Goal: Task Accomplishment & Management: Manage account settings

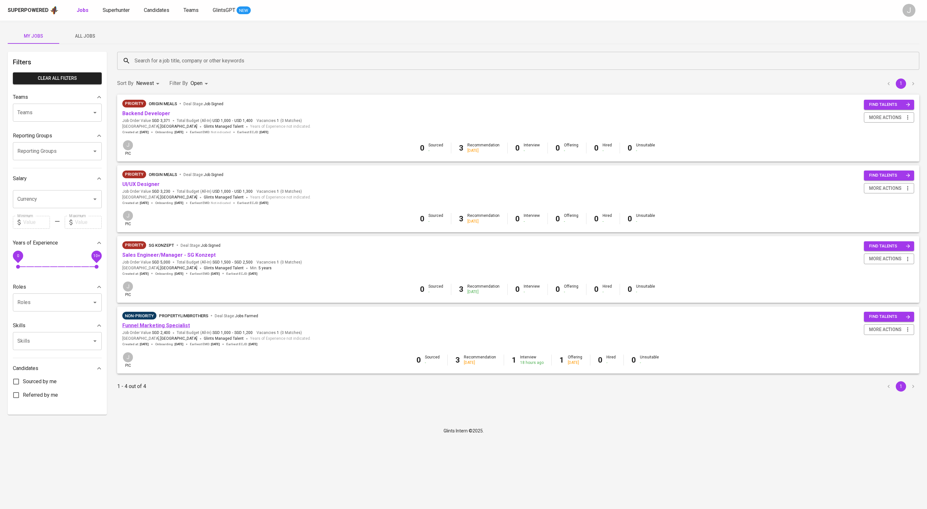
click at [167, 329] on link "Funnel Marketing Specialist" at bounding box center [156, 326] width 68 height 6
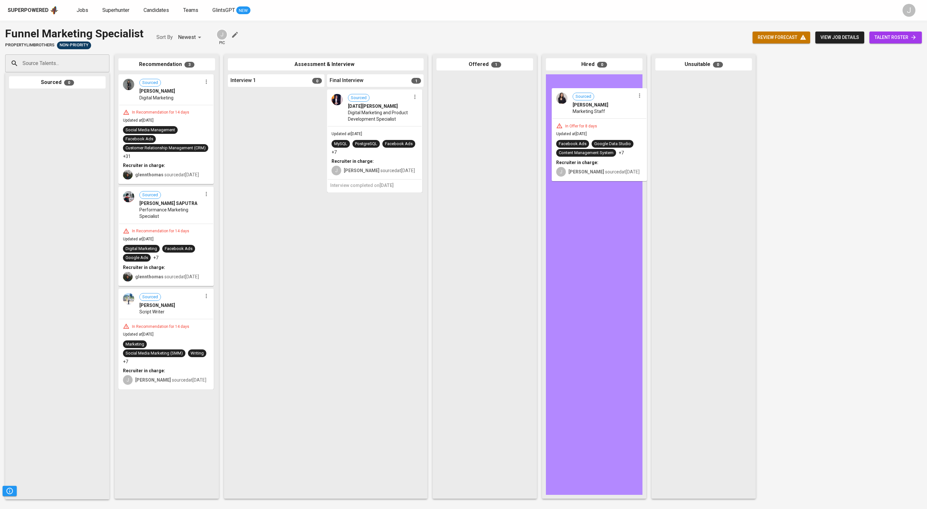
drag, startPoint x: 492, startPoint y: 94, endPoint x: 597, endPoint y: 99, distance: 105.1
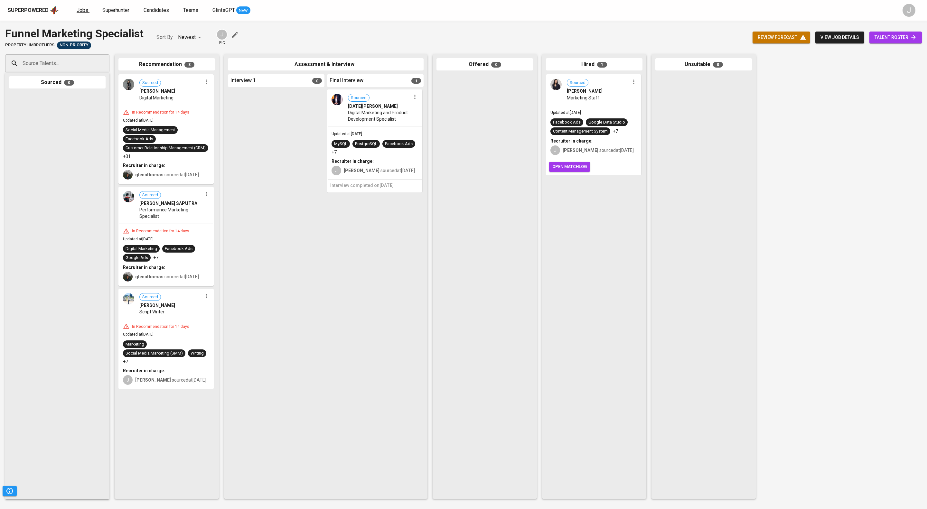
click at [88, 9] on span "Jobs" at bounding box center [83, 10] width 12 height 6
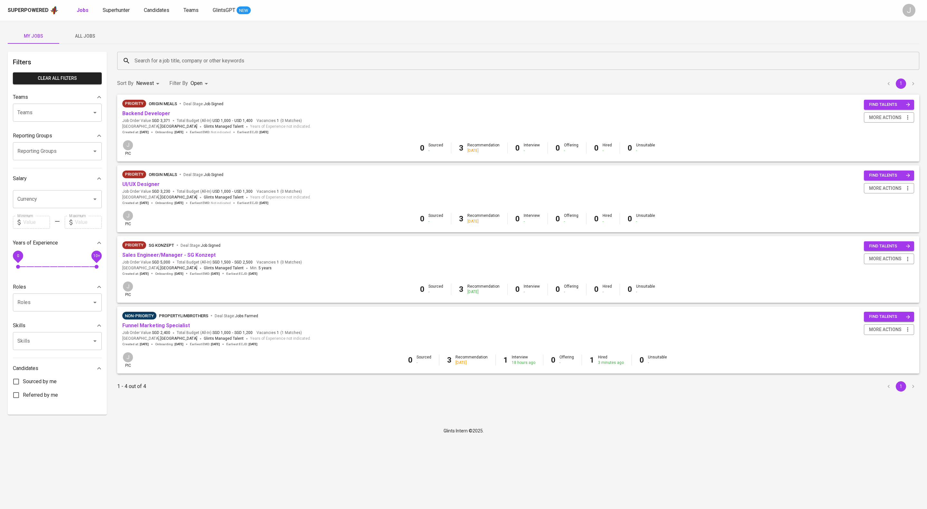
click at [145, 178] on span "Priority Origin Meals Deal Stage : Job Signed" at bounding box center [216, 175] width 189 height 8
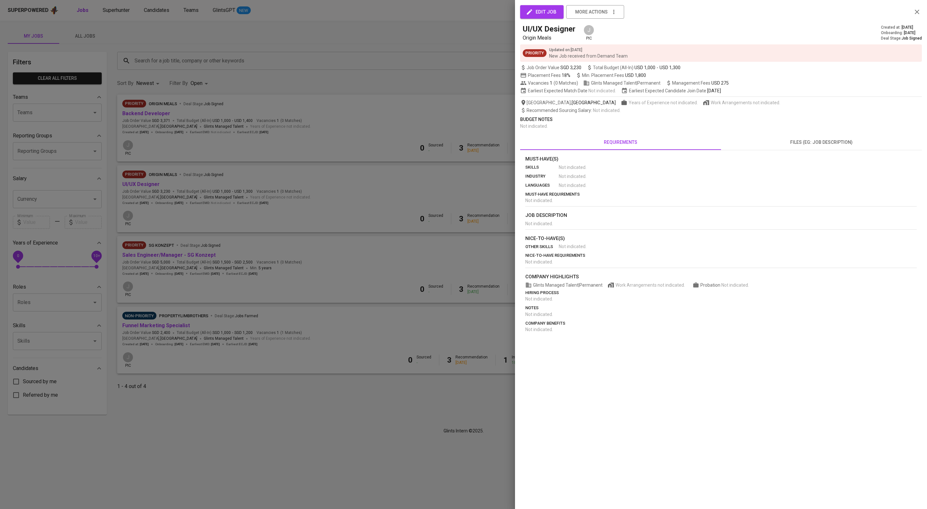
click at [294, 219] on div at bounding box center [463, 254] width 927 height 509
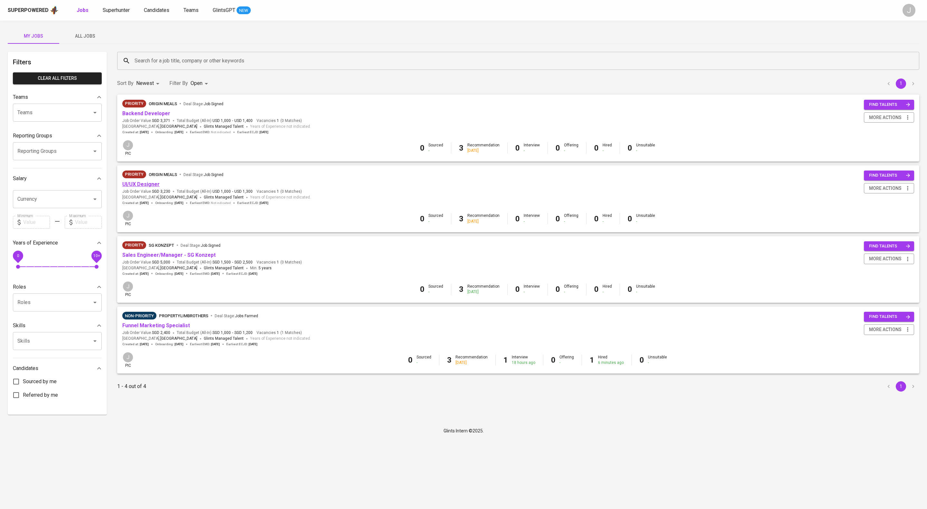
click at [143, 187] on link "UI/UX Designer" at bounding box center [140, 184] width 37 height 6
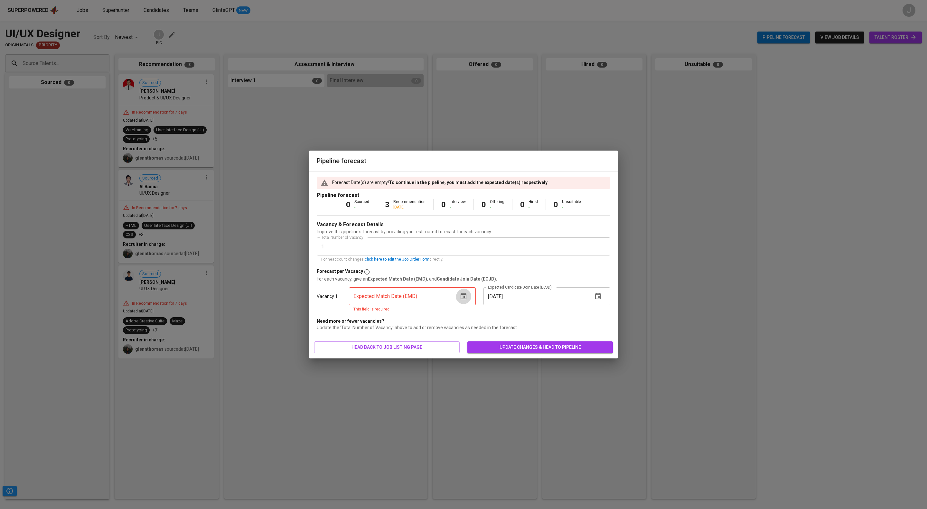
click at [465, 297] on button "button" at bounding box center [463, 296] width 15 height 15
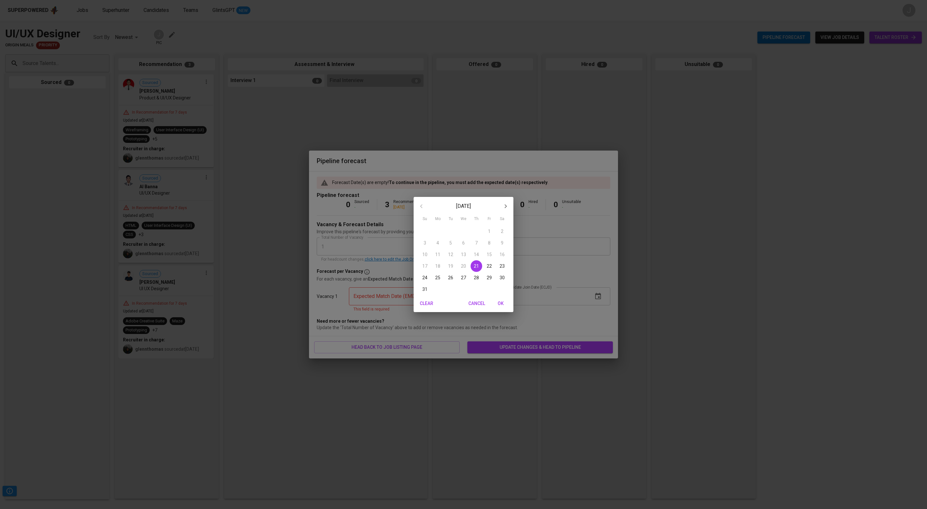
click at [498, 277] on span "30" at bounding box center [502, 278] width 12 height 6
type input "08/30/2025"
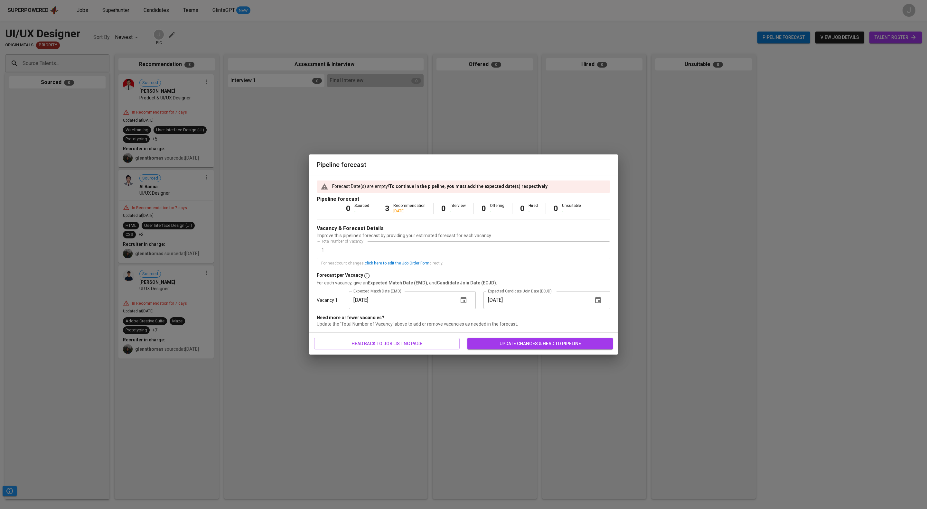
click at [559, 307] on input "10/01/2025" at bounding box center [536, 300] width 104 height 18
click at [598, 304] on icon "button" at bounding box center [598, 300] width 8 height 8
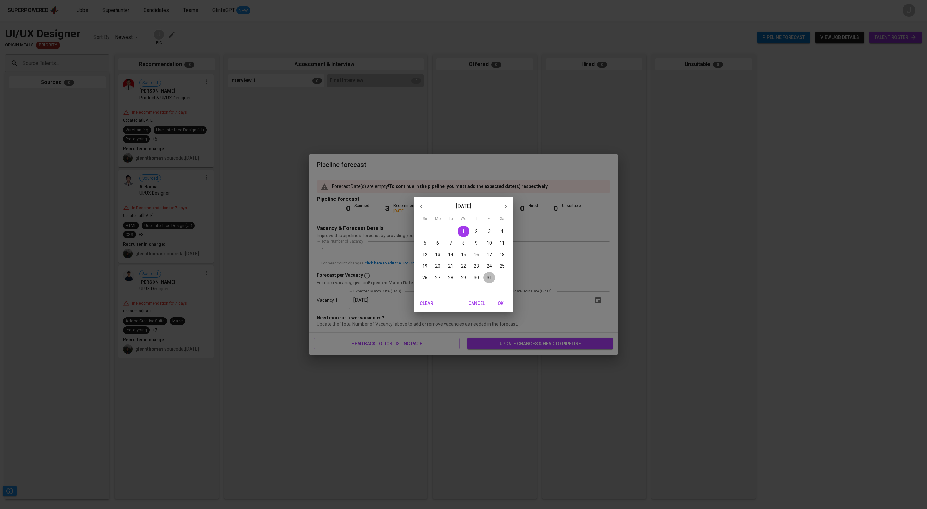
click at [490, 276] on p "31" at bounding box center [489, 278] width 5 height 6
type input "10/31/2025"
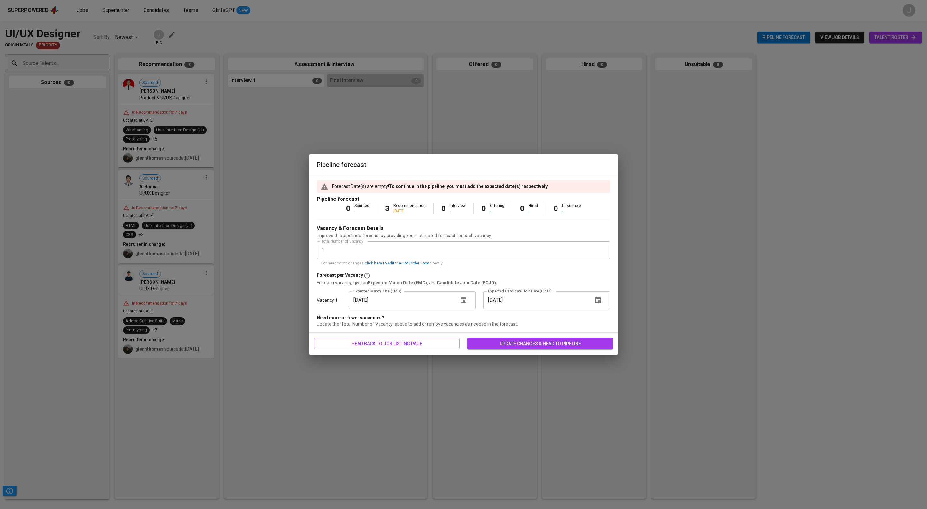
click at [549, 348] on span "update changes & head to pipeline" at bounding box center [540, 344] width 135 height 8
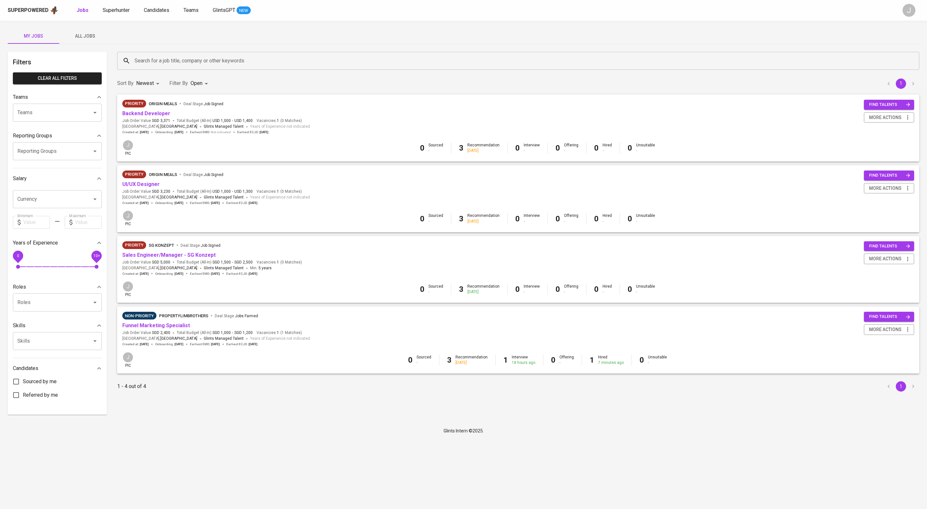
click at [164, 115] on span "Backend Developer" at bounding box center [146, 113] width 48 height 7
click at [168, 117] on link "Backend Developer" at bounding box center [146, 113] width 48 height 6
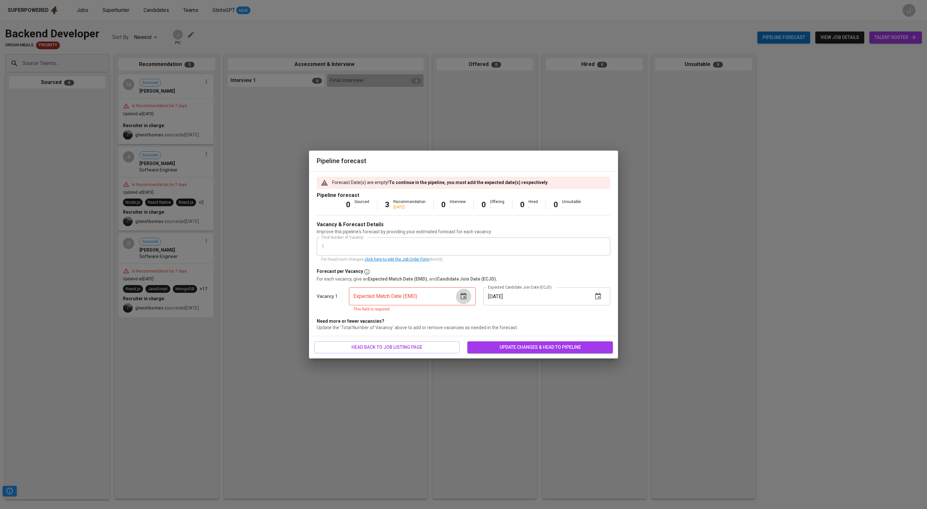
click at [465, 299] on icon "button" at bounding box center [464, 296] width 6 height 6
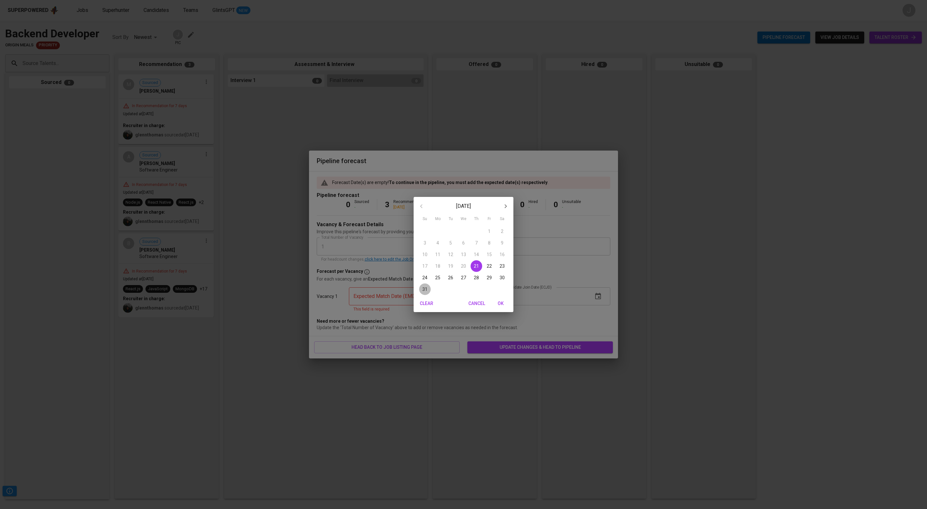
click at [425, 291] on p "31" at bounding box center [424, 289] width 5 height 6
type input "08/31/2025"
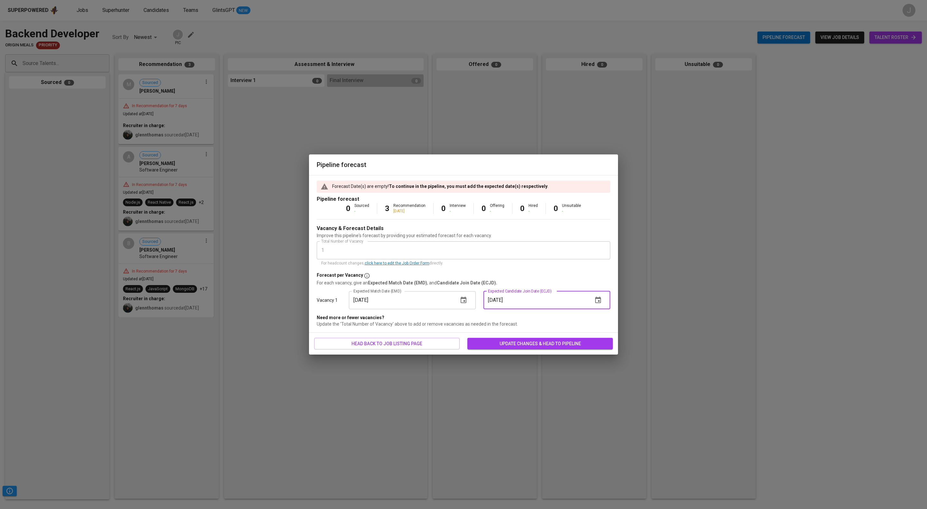
click at [521, 306] on input "10/01/2025" at bounding box center [536, 300] width 104 height 18
click at [547, 348] on button "update changes & head to pipeline" at bounding box center [540, 344] width 146 height 12
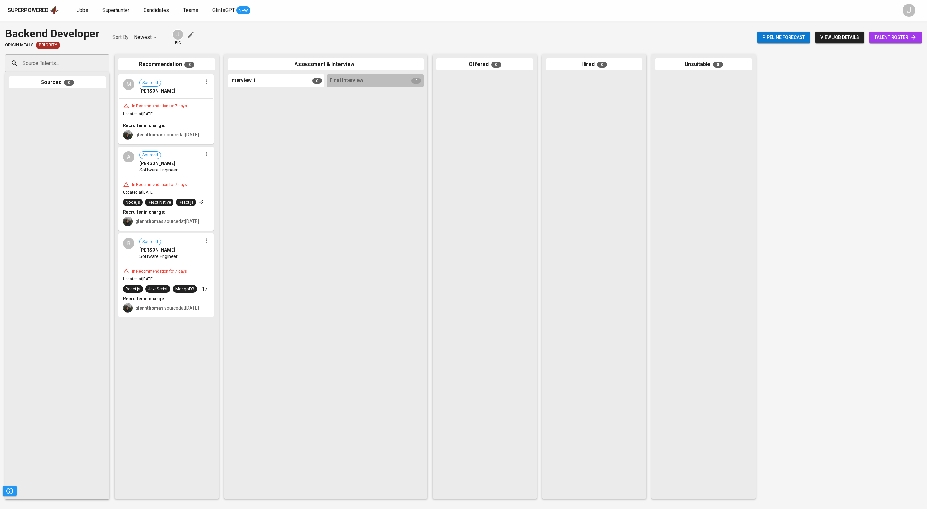
click at [60, 70] on input "Source Talents..." at bounding box center [55, 63] width 68 height 12
paste input "agungmulia2001@gmail.com"
type input "agungmulia2001@gmail.com"
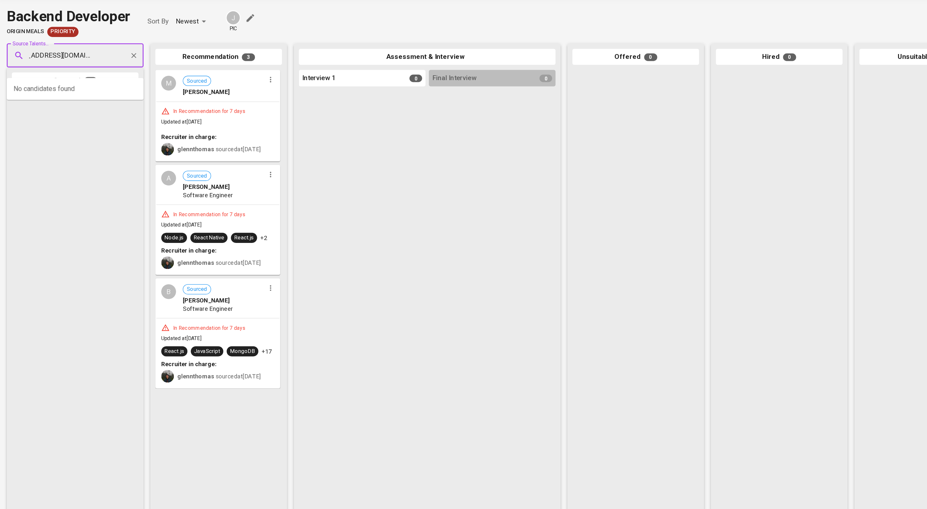
click at [102, 67] on icon "Clear" at bounding box center [102, 63] width 6 height 6
click at [73, 70] on input "Source Talents..." at bounding box center [55, 63] width 68 height 12
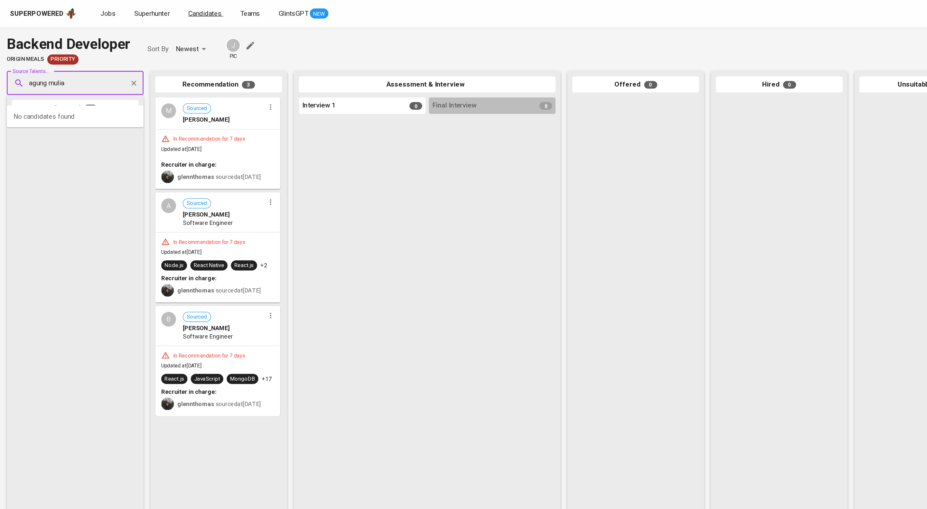
type input "agung mulia"
click at [169, 8] on span "Candidates" at bounding box center [156, 10] width 25 height 6
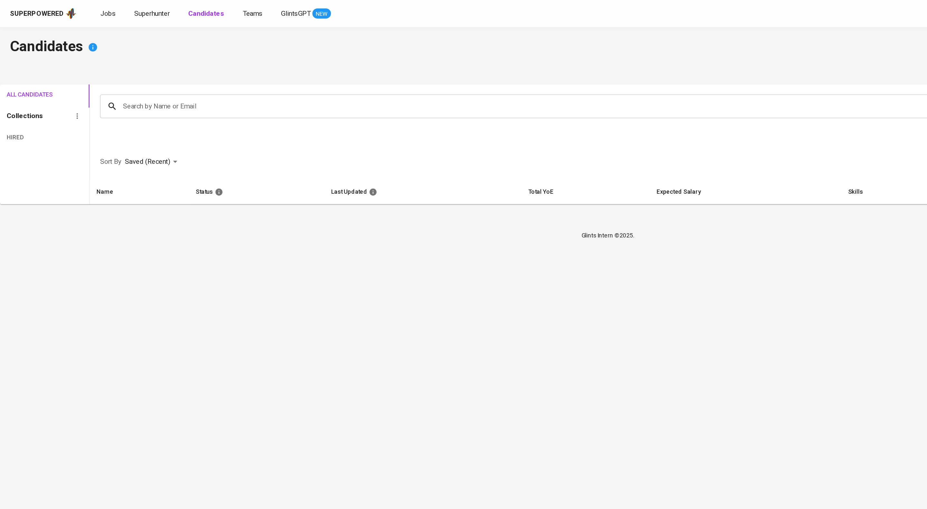
click at [132, 83] on input "Search by Name or Email" at bounding box center [499, 81] width 815 height 12
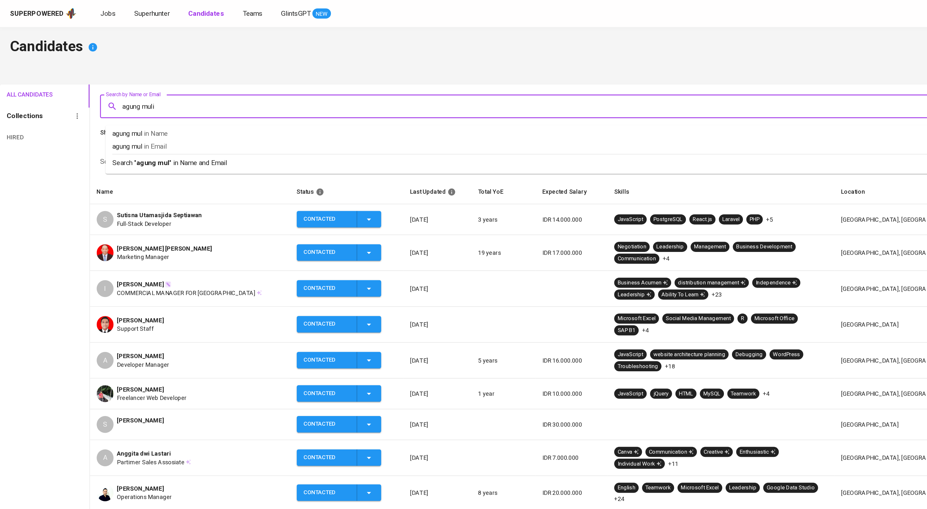
type input "agung mulia"
click at [151, 125] on p "Search " agung mulia " in Name and Email" at bounding box center [498, 124] width 824 height 8
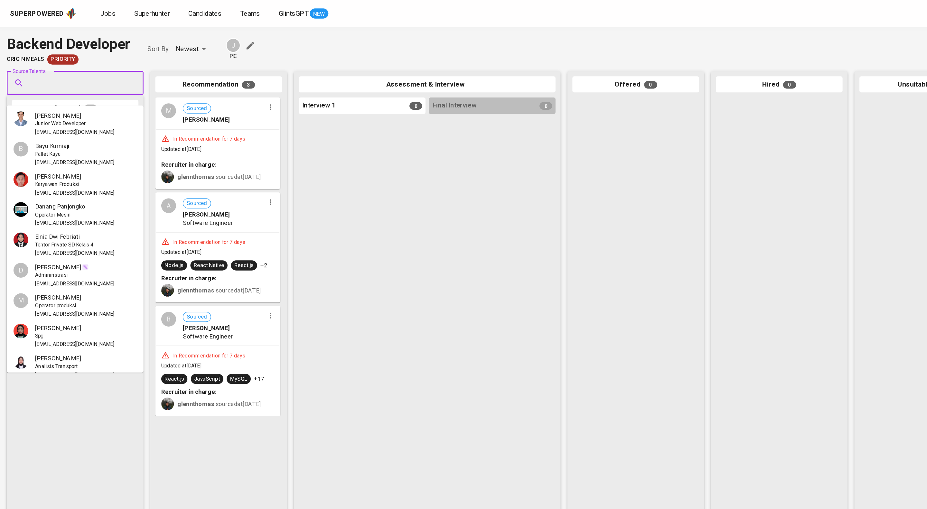
click at [40, 69] on input "Source Talents..." at bounding box center [55, 63] width 68 height 12
paste input "williyantohuang97@gmail.com"
type input "williyantohuang97@gmail.com"
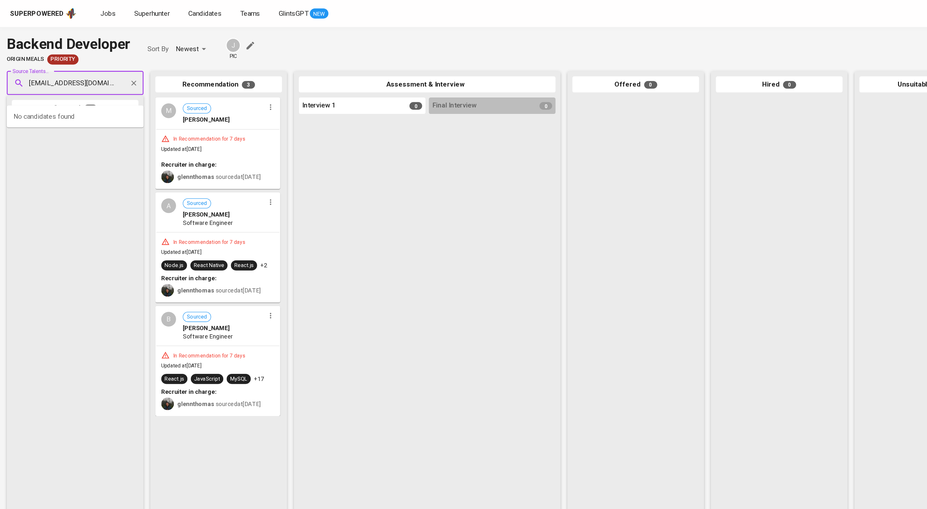
scroll to position [0, 25]
click at [55, 94] on div "IT Staff" at bounding box center [57, 94] width 61 height 6
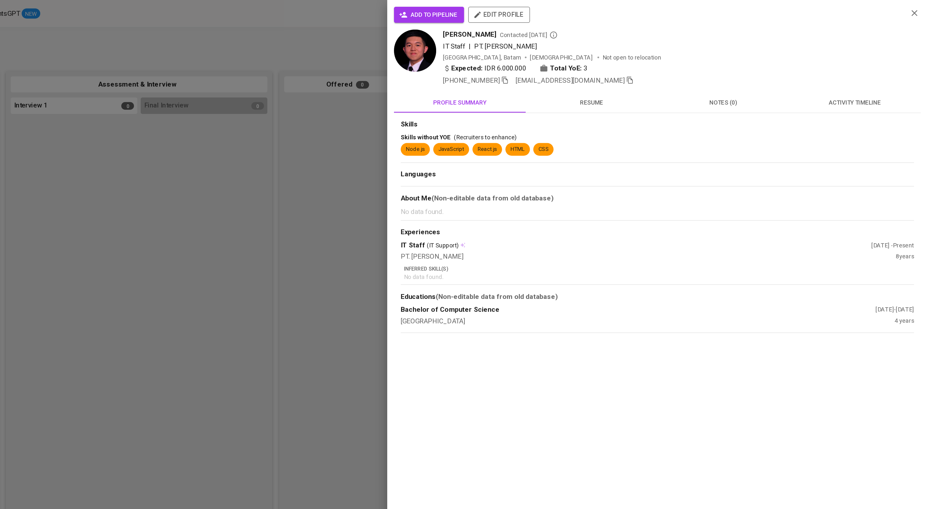
scroll to position [0, 0]
click at [864, 82] on button "activity timeline" at bounding box center [872, 77] width 100 height 15
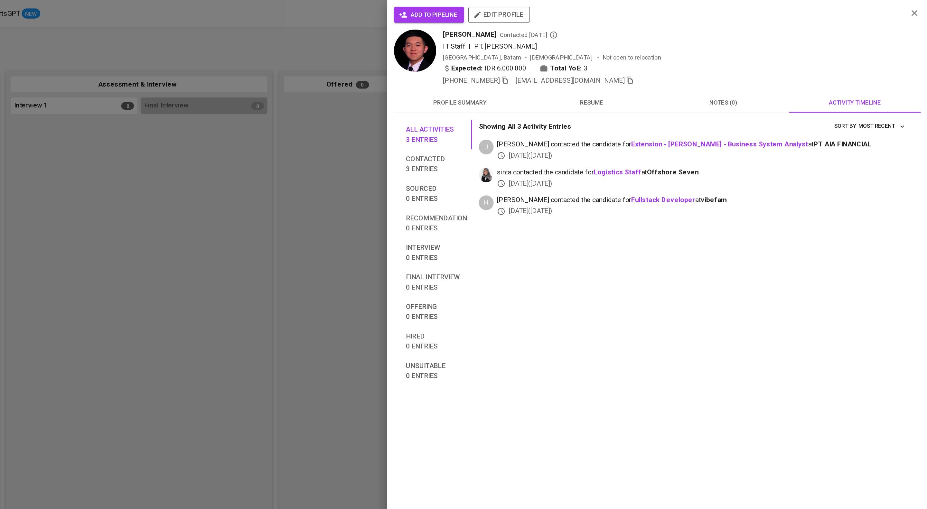
drag, startPoint x: 563, startPoint y: 7, endPoint x: 327, endPoint y: 25, distance: 236.3
click at [563, 7] on span "add to pipeline" at bounding box center [546, 11] width 43 height 8
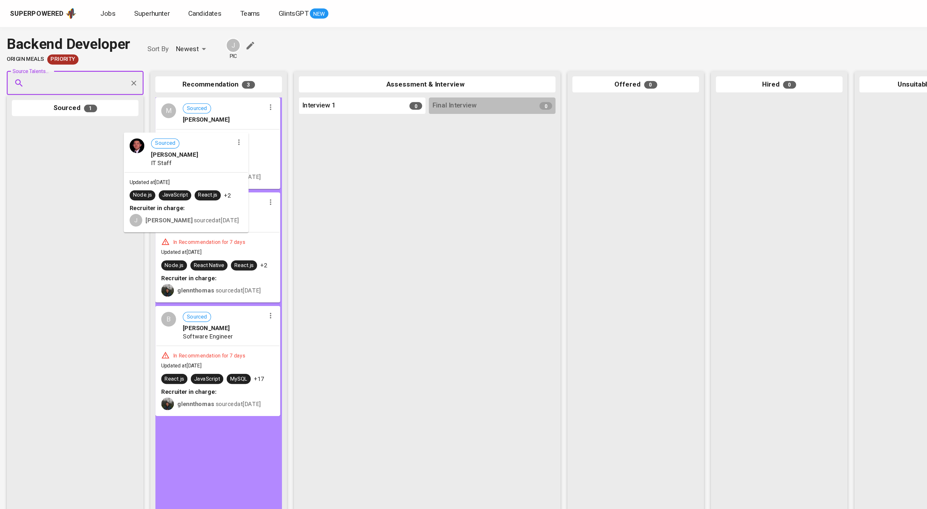
drag, startPoint x: 146, startPoint y: 127, endPoint x: 160, endPoint y: 125, distance: 13.9
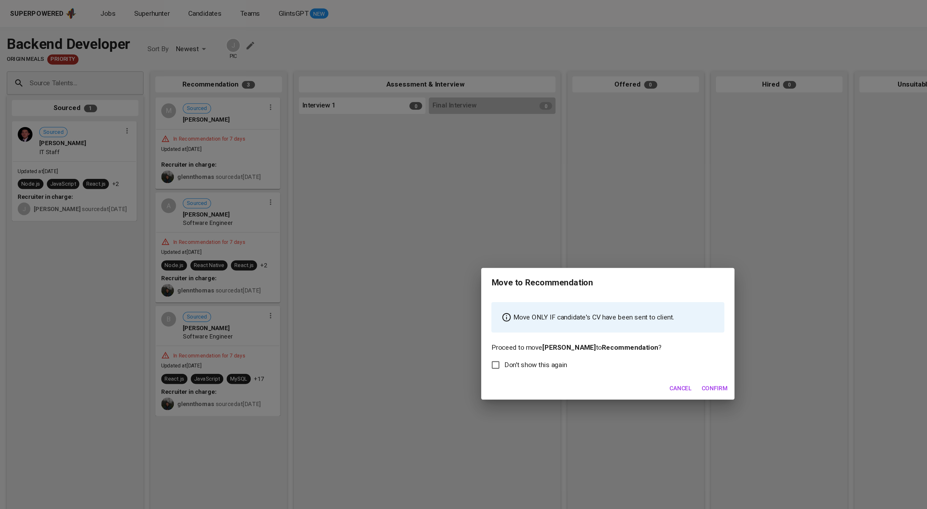
click at [553, 300] on span "Confirm" at bounding box center [545, 296] width 20 height 8
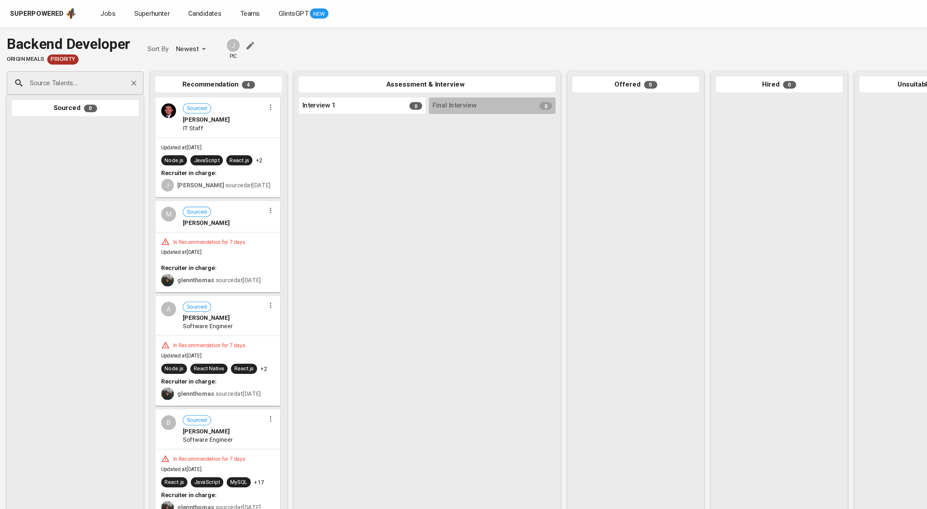
click at [34, 67] on input "Source Talents..." at bounding box center [55, 63] width 68 height 12
paste input "syahril.dev@gmail.com"
type input "syahril.dev@gmail.com"
click at [44, 86] on span "Syahril Syahputra" at bounding box center [44, 88] width 35 height 6
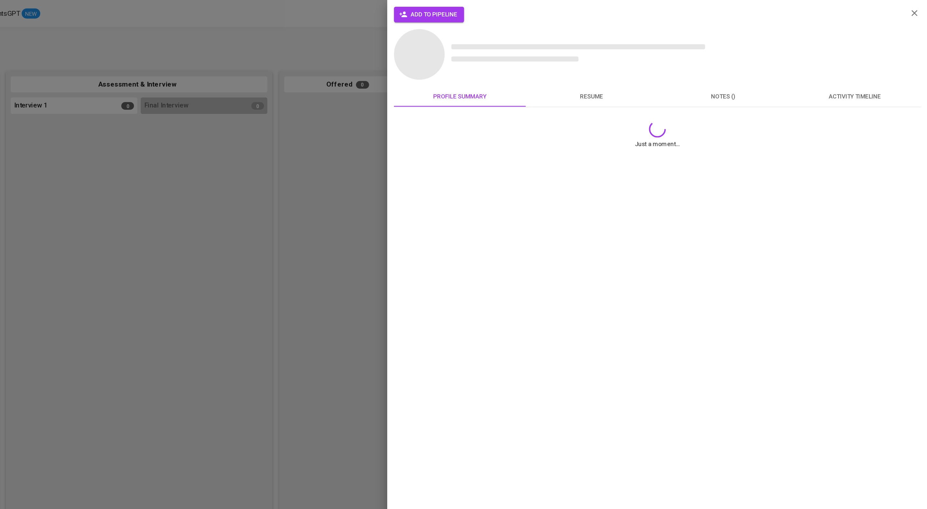
scroll to position [0, 0]
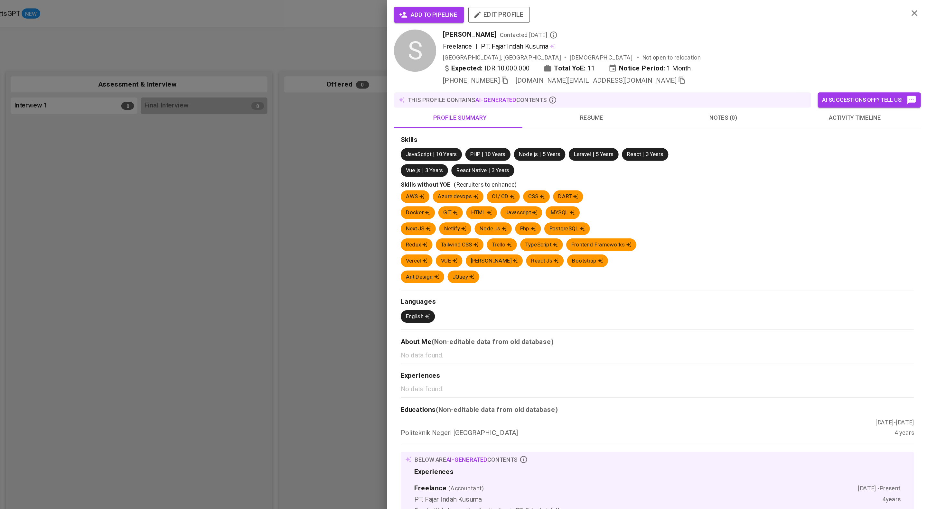
click at [866, 94] on span "activity timeline" at bounding box center [871, 90] width 93 height 8
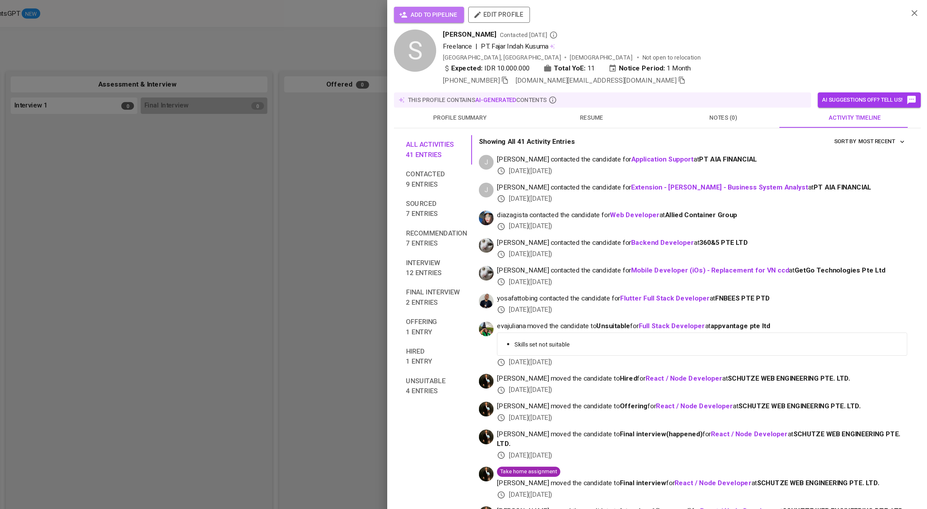
click at [549, 9] on span "add to pipeline" at bounding box center [546, 11] width 43 height 8
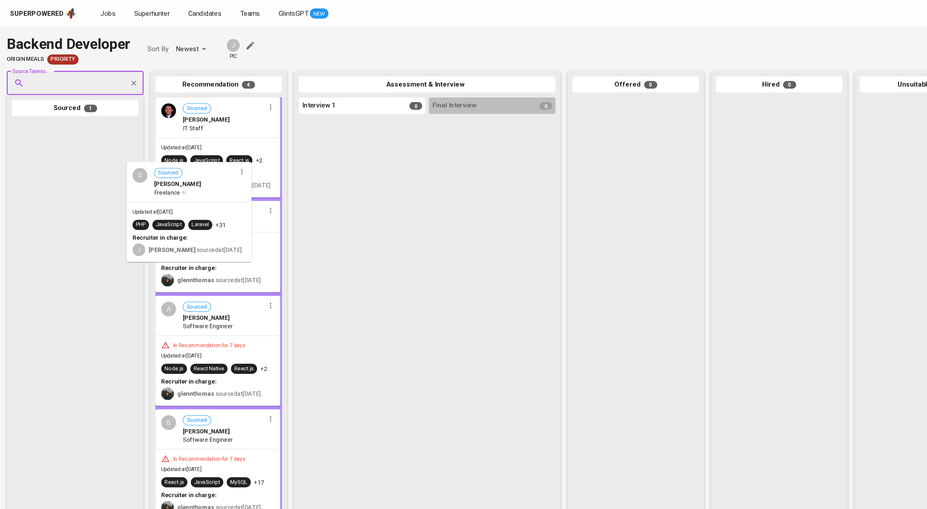
drag, startPoint x: 62, startPoint y: 130, endPoint x: 156, endPoint y: 152, distance: 96.0
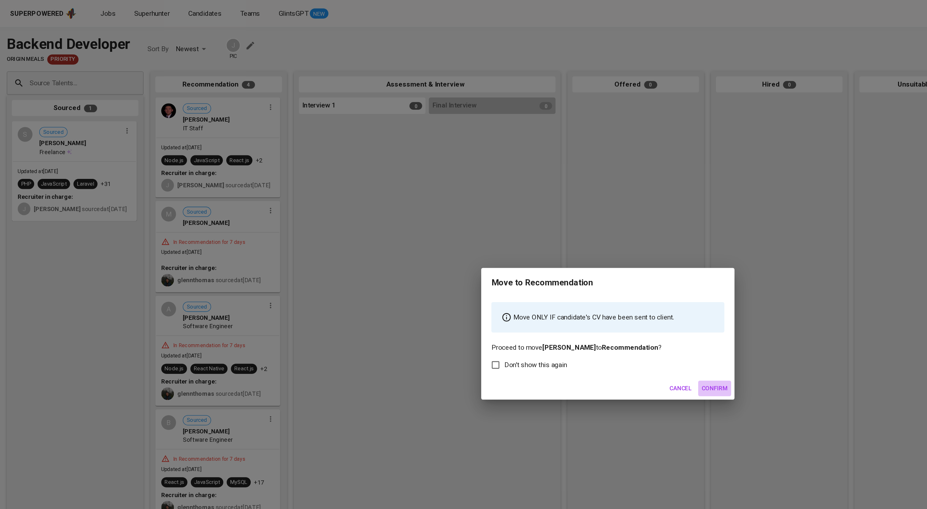
click at [554, 300] on span "Confirm" at bounding box center [545, 296] width 20 height 8
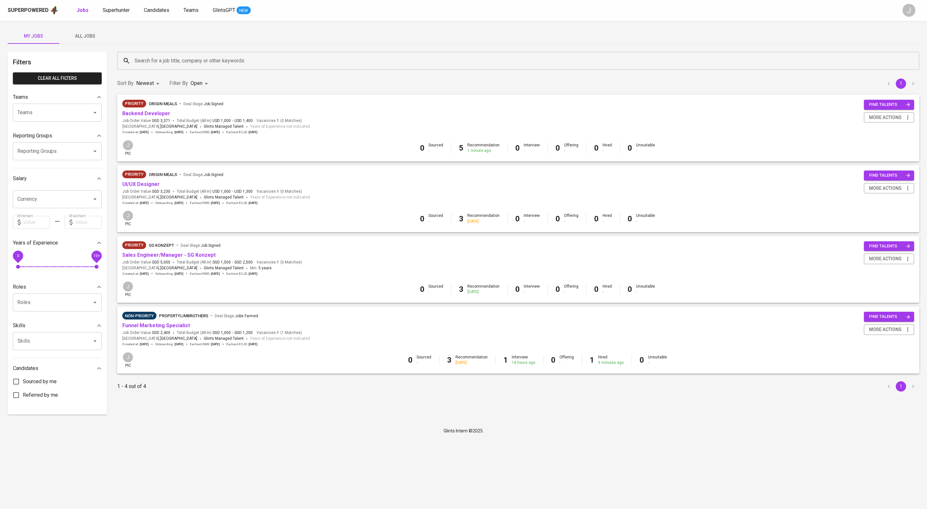
click at [146, 188] on span "UI/UX Designer" at bounding box center [140, 184] width 37 height 7
click at [146, 187] on link "UI/UX Designer" at bounding box center [140, 184] width 37 height 6
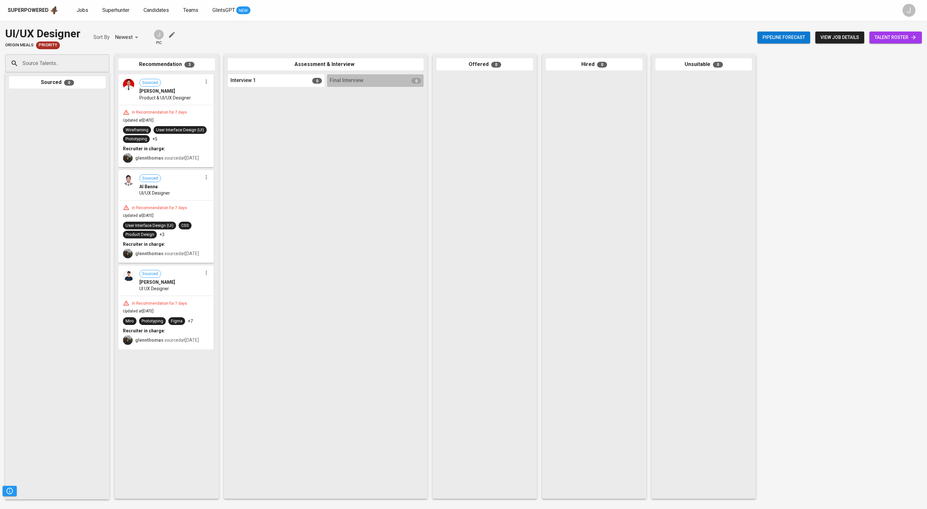
click at [70, 68] on input "Source Talents..." at bounding box center [55, 63] width 68 height 12
paste input "kalfatianisa@gmail.com"
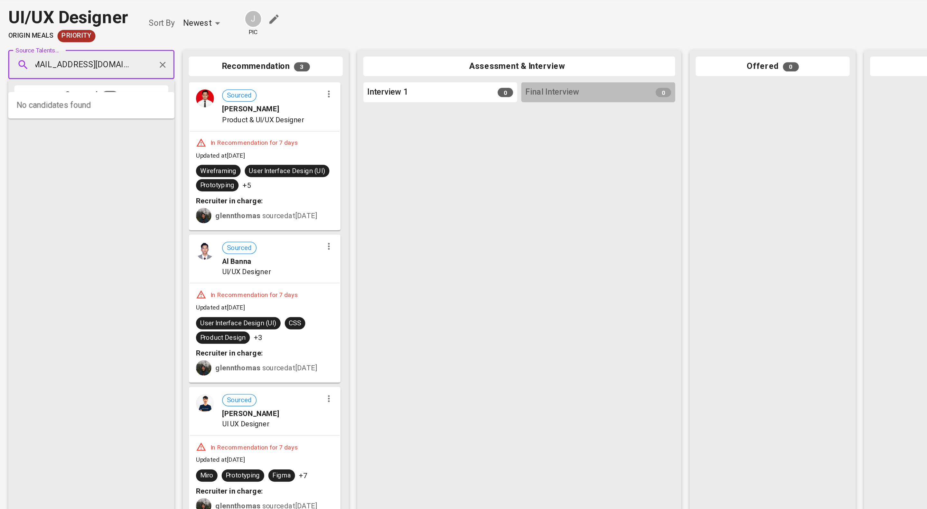
type input "kalfatianisa@gmail.com"
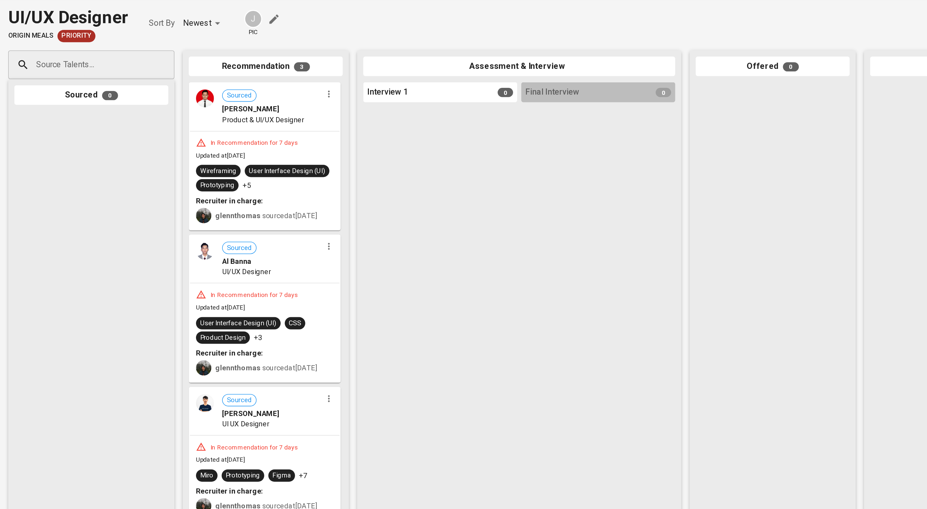
scroll to position [0, 0]
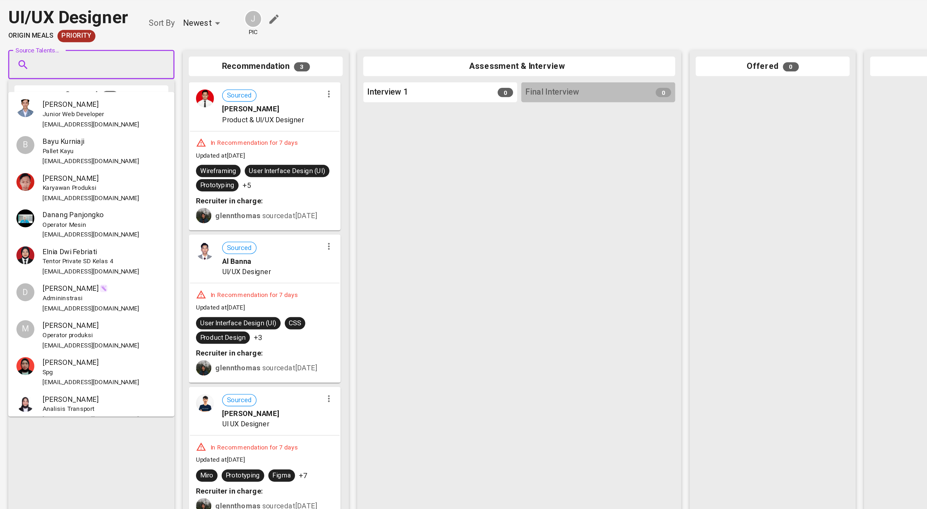
click at [54, 64] on input "Source Talents..." at bounding box center [55, 63] width 68 height 12
paste input "lauramarpaung03@gmail.com"
type input "lauramarpaung03@gmail.com"
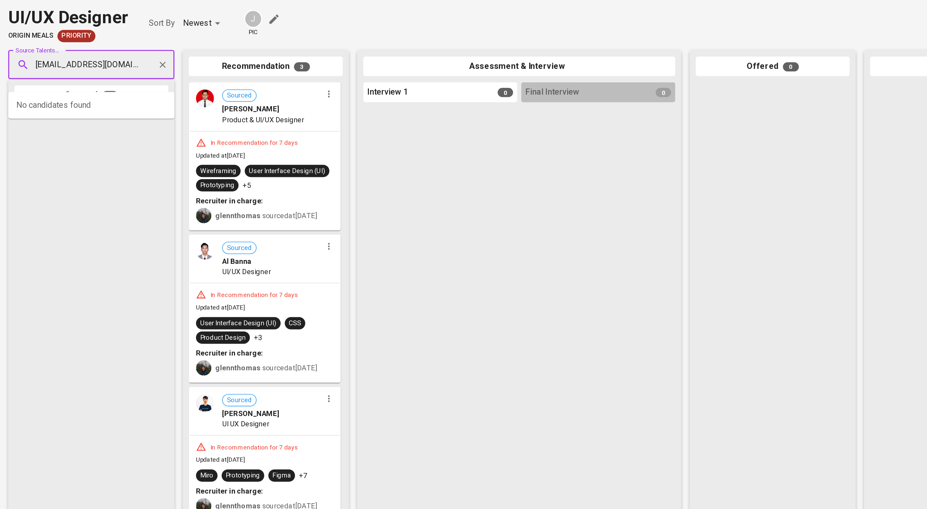
scroll to position [0, 23]
click at [62, 89] on span "Laura Marpaung" at bounding box center [44, 88] width 35 height 6
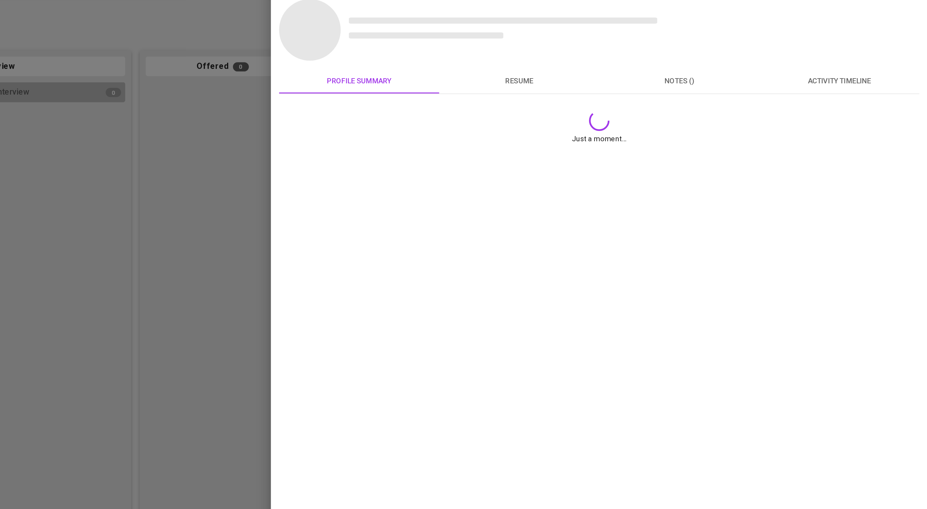
scroll to position [0, 0]
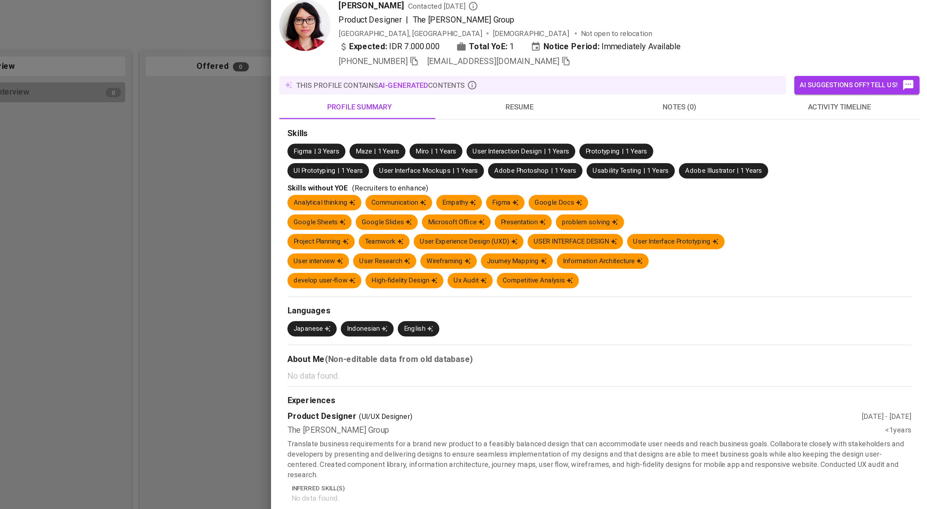
click at [867, 94] on span "activity timeline" at bounding box center [871, 90] width 93 height 8
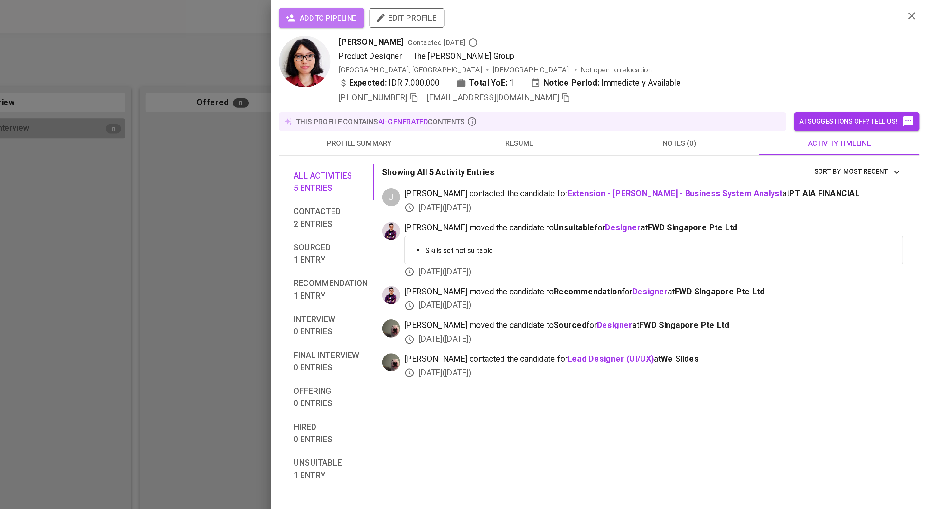
click at [558, 10] on span "add to pipeline" at bounding box center [546, 11] width 43 height 8
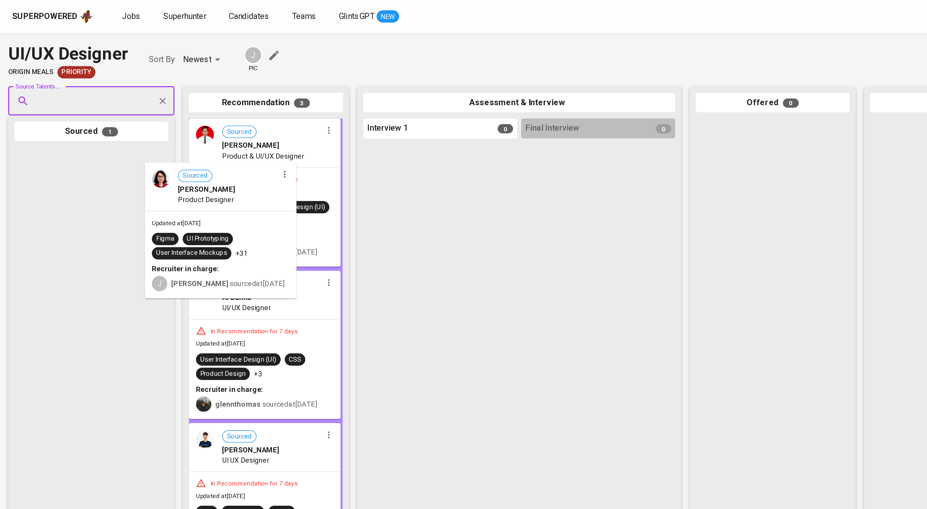
drag, startPoint x: 75, startPoint y: 117, endPoint x: 164, endPoint y: 118, distance: 89.2
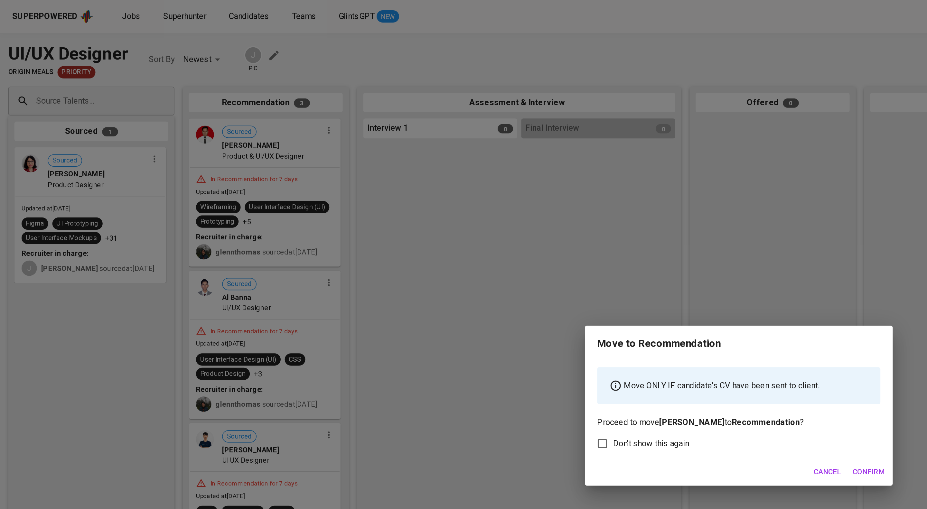
click at [541, 300] on div "Cancel Confirm" at bounding box center [463, 296] width 193 height 17
click at [541, 300] on span "Confirm" at bounding box center [545, 296] width 20 height 8
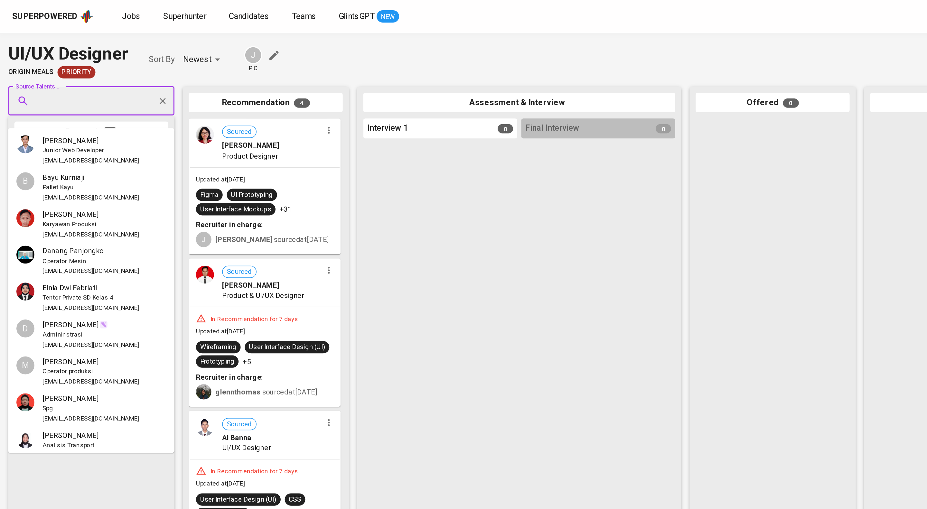
click at [52, 69] on input "Source Talents..." at bounding box center [55, 63] width 68 height 12
paste input "xyarmvgm@gmail.com"
type input "xyarmvgm@gmail.com"
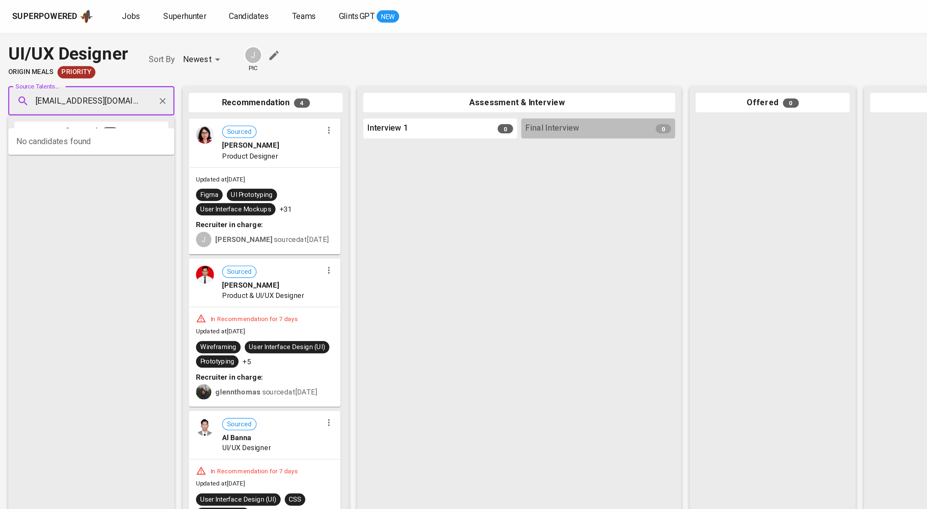
scroll to position [0, 3]
click at [60, 91] on span "Ahyar Afal Imanudin" at bounding box center [48, 88] width 42 height 6
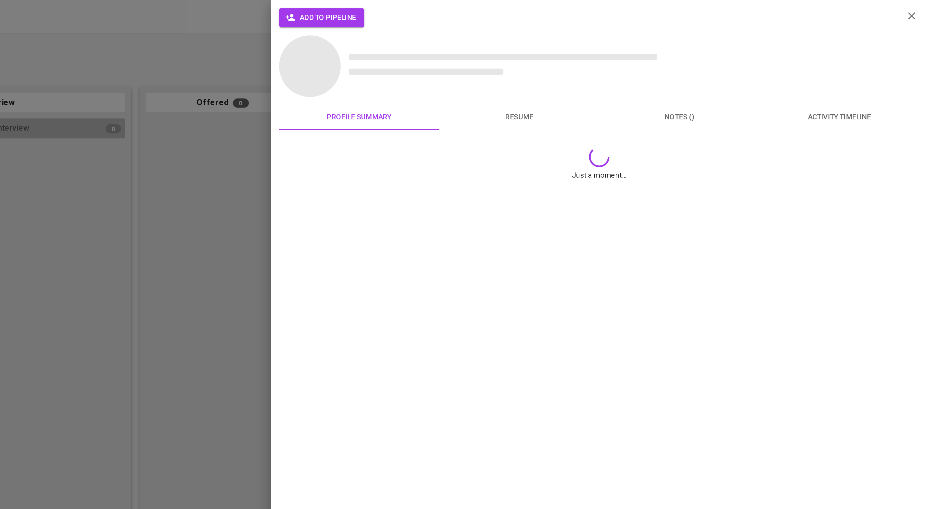
scroll to position [0, 0]
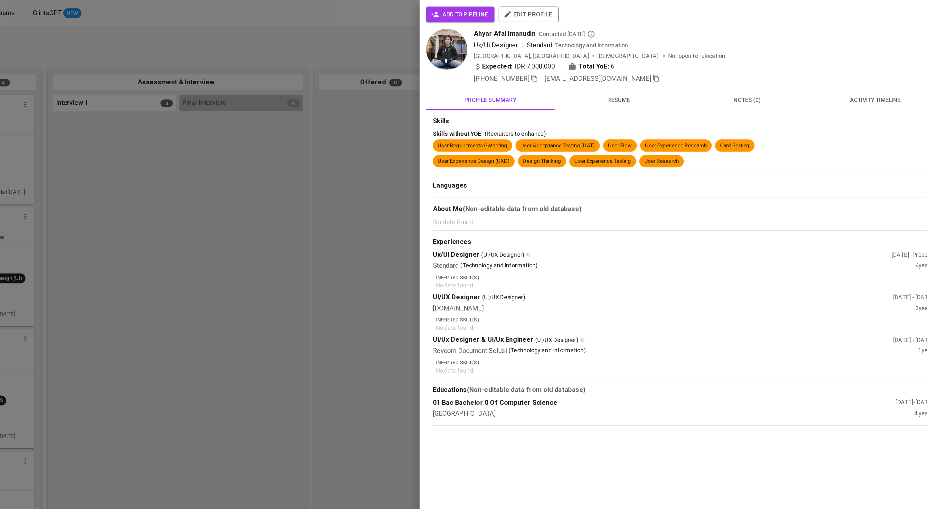
click at [860, 82] on span "activity timeline" at bounding box center [871, 78] width 93 height 8
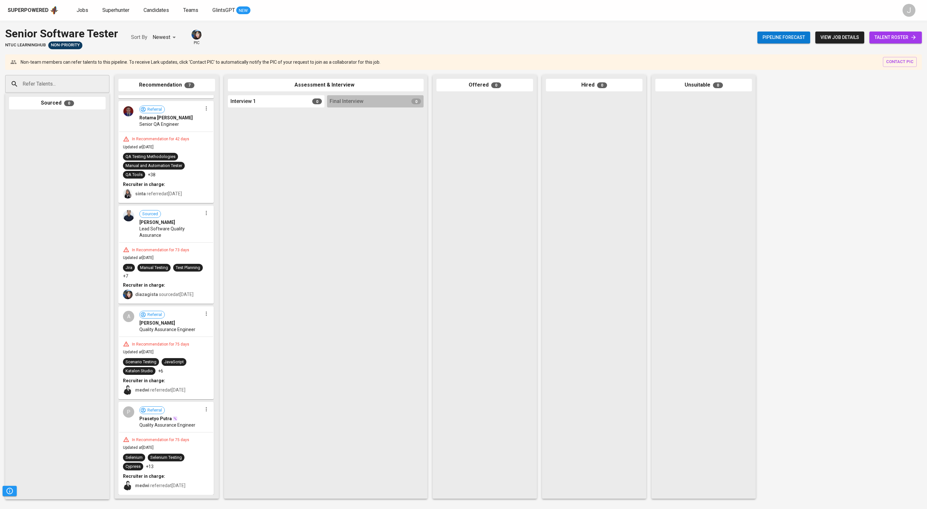
scroll to position [448, 0]
click at [61, 90] on input "Refer Talents..." at bounding box center [55, 84] width 68 height 12
paste input "rezaaditya0794@gmail"
type input "rezaaditya0794@gmail.com"
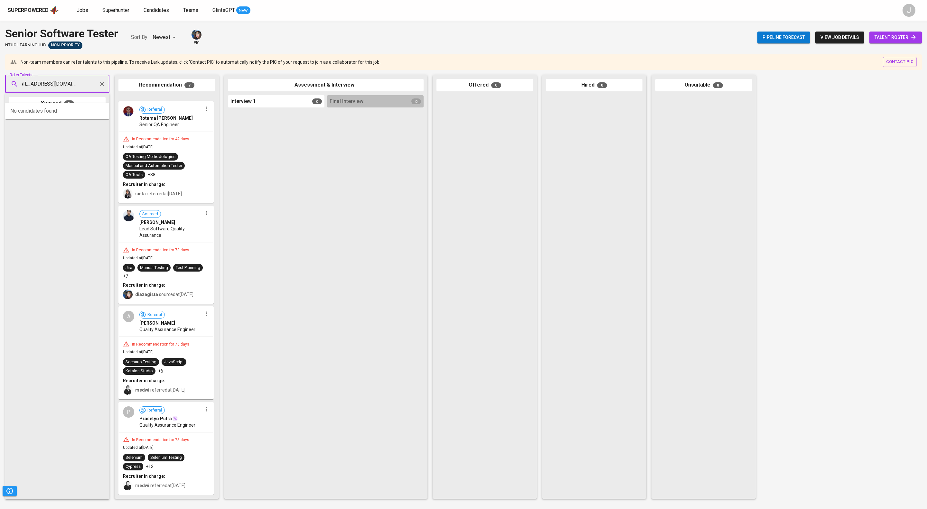
scroll to position [0, 17]
click at [70, 120] on div "QA Engineer" at bounding box center [57, 117] width 61 height 6
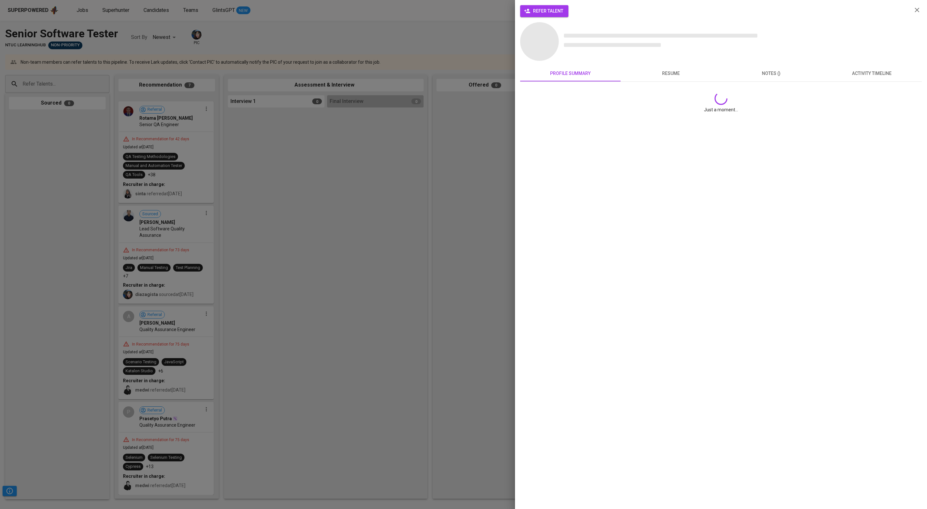
scroll to position [0, 0]
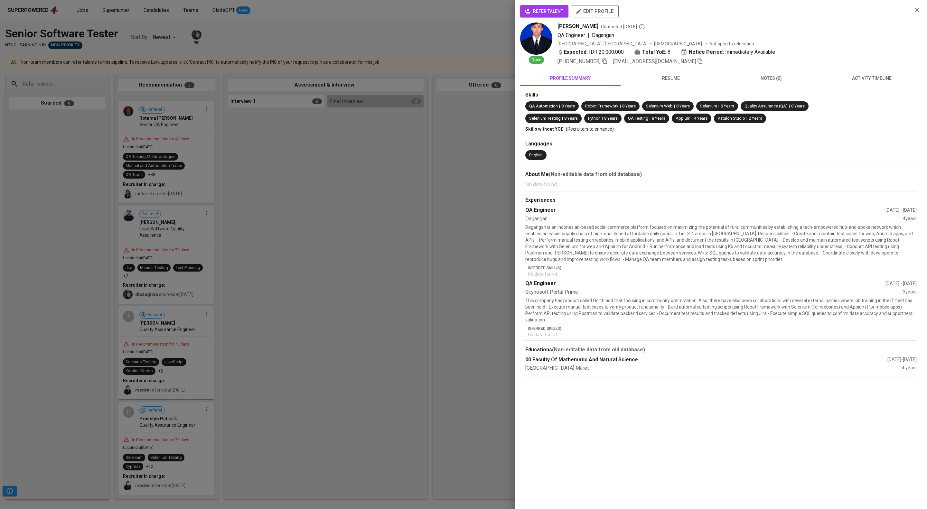
click at [562, 13] on span "refer talent" at bounding box center [544, 11] width 38 height 8
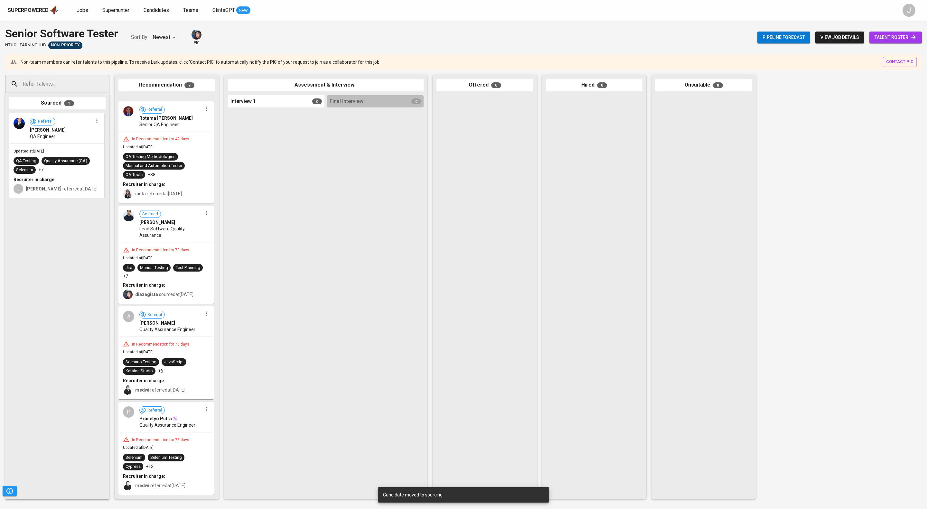
drag, startPoint x: 89, startPoint y: 143, endPoint x: 154, endPoint y: 154, distance: 65.7
click at [154, 154] on div "Refer Talents... Refer Talents... Sourced 1 Referral Reza ADITYA QA Engineer Up…" at bounding box center [383, 287] width 766 height 434
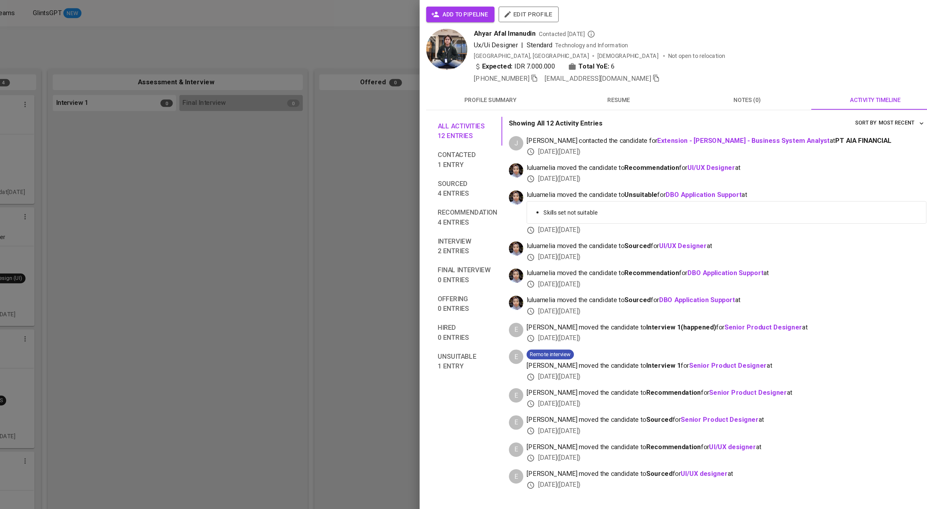
click at [559, 13] on span "add to pipeline" at bounding box center [546, 11] width 43 height 8
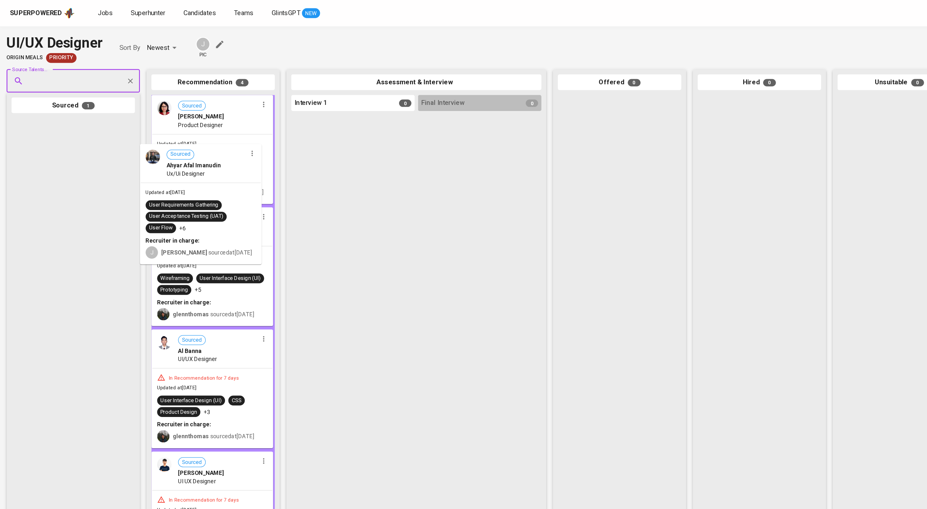
drag, startPoint x: 68, startPoint y: 123, endPoint x: 174, endPoint y: 136, distance: 107.4
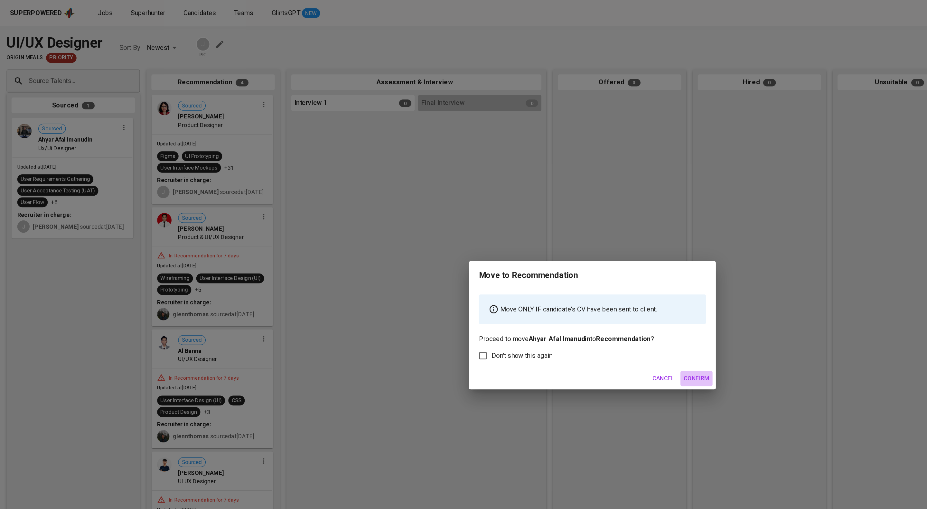
drag, startPoint x: 554, startPoint y: 309, endPoint x: 551, endPoint y: 306, distance: 4.3
click at [551, 300] on span "Confirm" at bounding box center [545, 296] width 20 height 8
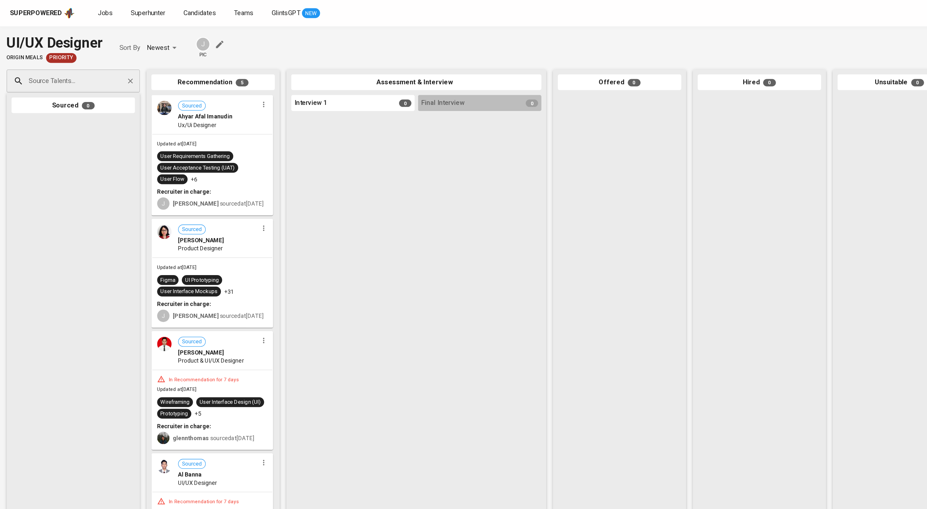
click at [59, 70] on input "Source Talents..." at bounding box center [55, 63] width 68 height 12
paste input "rezzaanandayoanko@gmail.com"
type input "rezzaanandayoanko@gmail.com"
click at [62, 91] on span "Rezza Ananda Yoanko" at bounding box center [44, 88] width 35 height 6
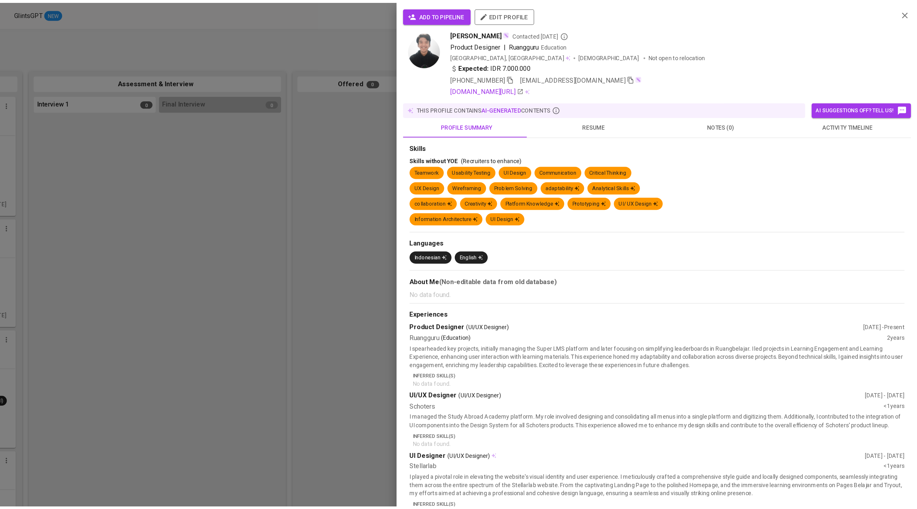
scroll to position [0, 0]
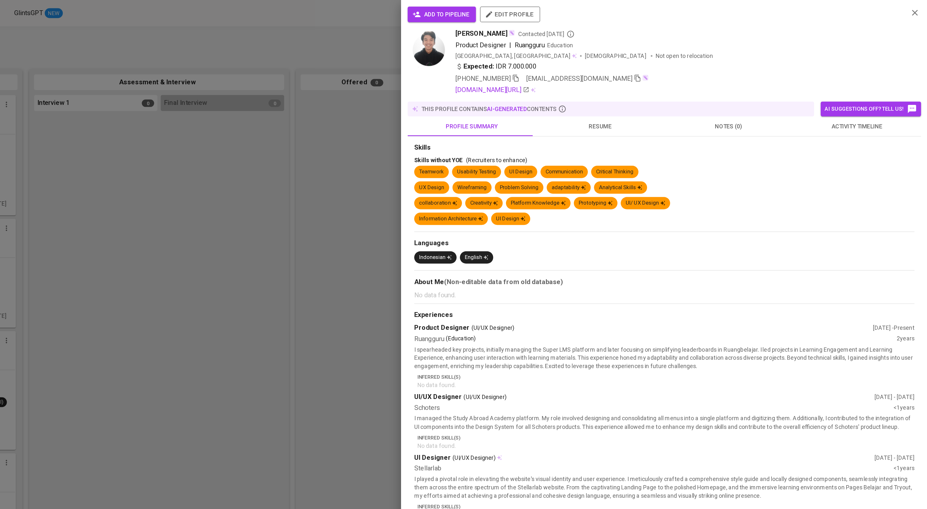
click at [865, 103] on span "activity timeline" at bounding box center [871, 99] width 93 height 8
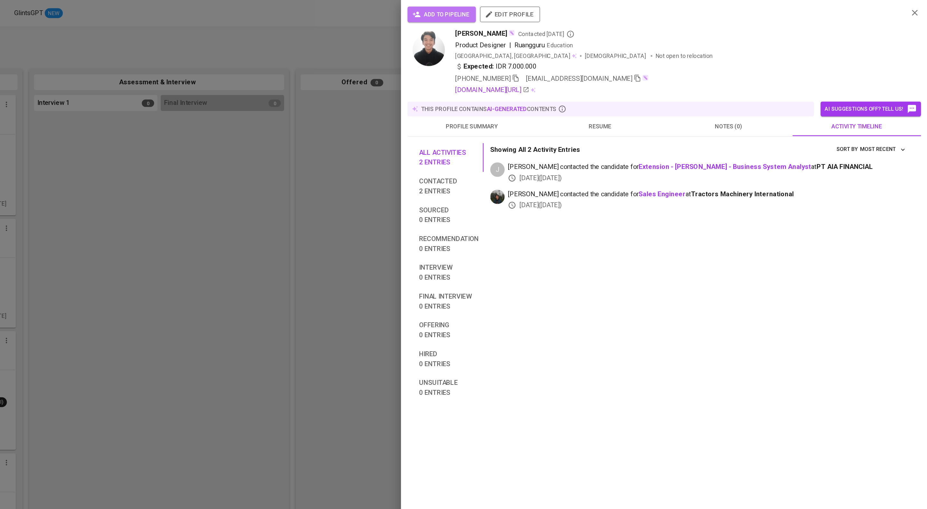
click at [538, 13] on span "add to pipeline" at bounding box center [546, 11] width 43 height 8
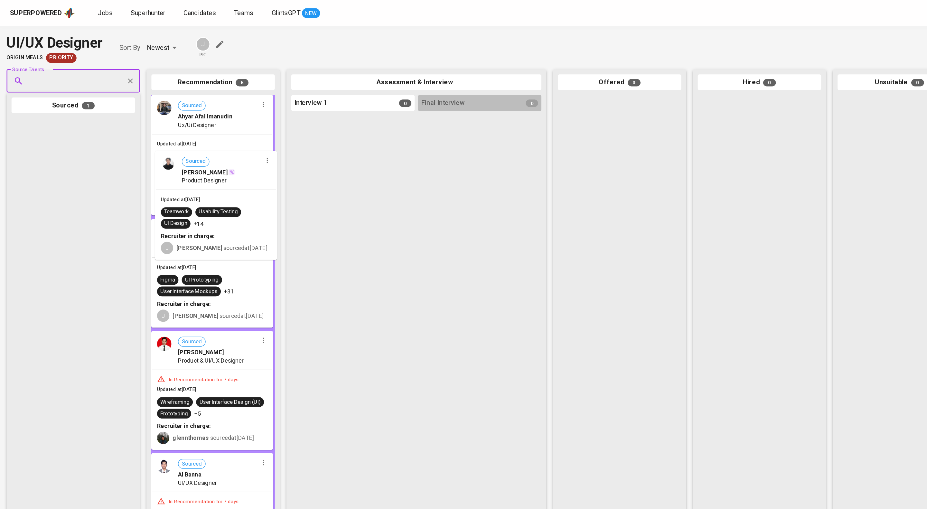
drag, startPoint x: 60, startPoint y: 121, endPoint x: 180, endPoint y: 139, distance: 121.5
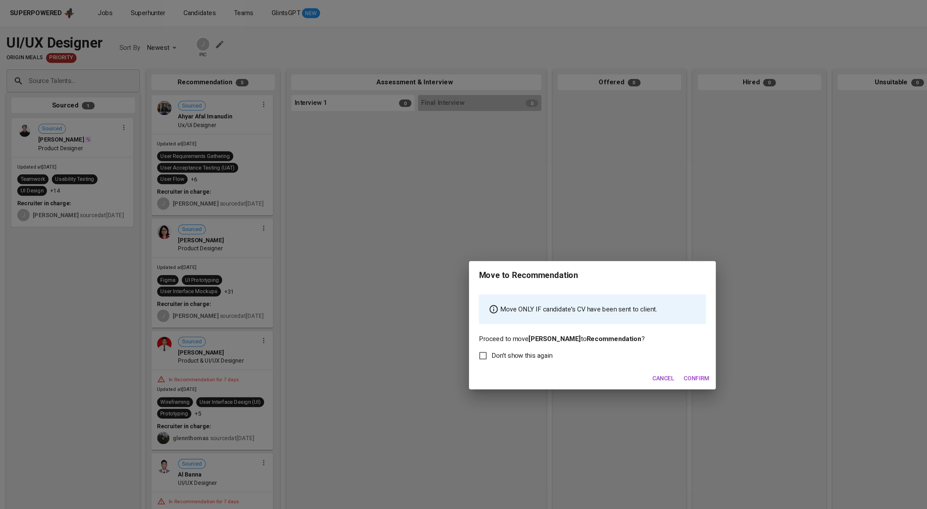
click at [535, 300] on span "Confirm" at bounding box center [545, 296] width 20 height 8
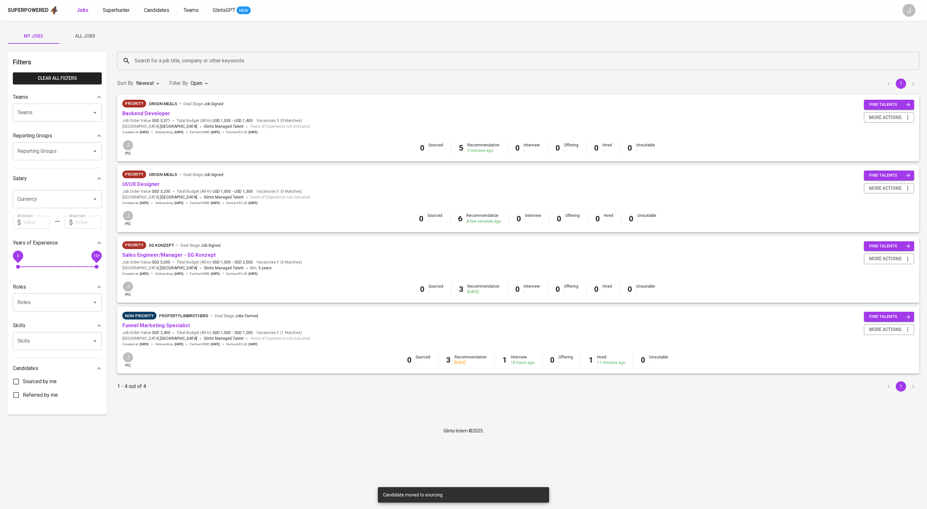
click at [76, 38] on span "All Jobs" at bounding box center [85, 36] width 44 height 8
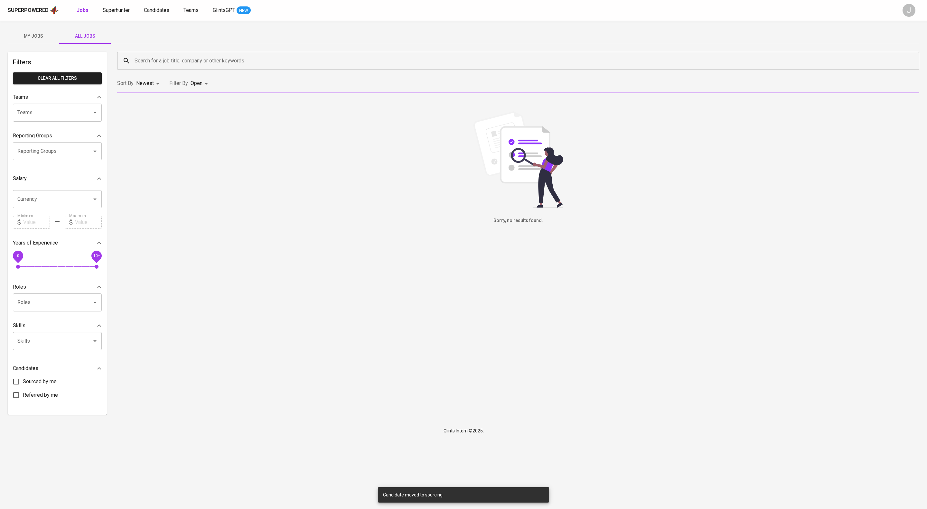
click at [58, 119] on input "Teams" at bounding box center [48, 113] width 65 height 12
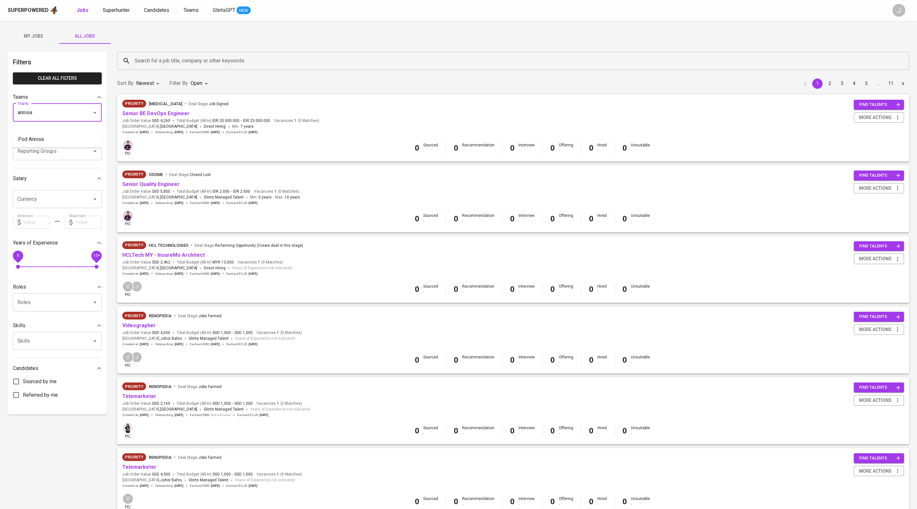
click at [38, 142] on li "Pod Annisa" at bounding box center [57, 140] width 89 height 12
type input "annisa"
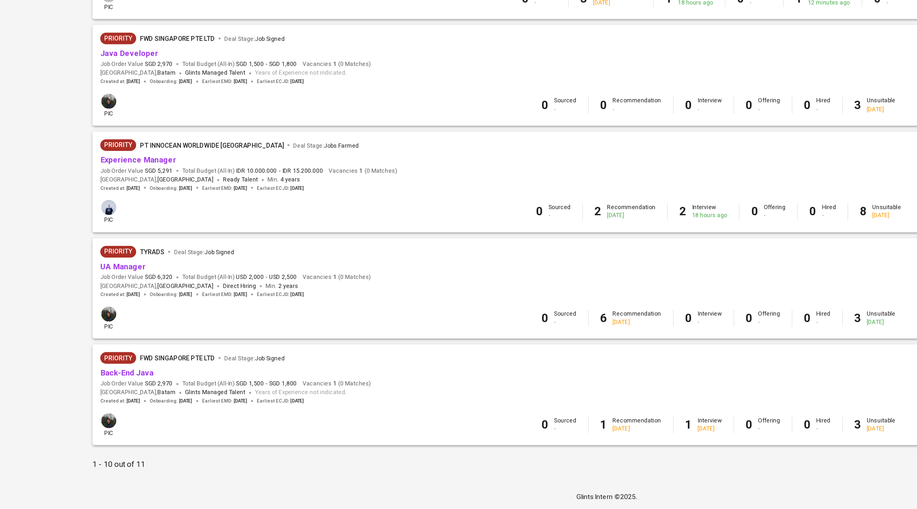
scroll to position [436, 0]
click at [142, 345] on link "UA Manager" at bounding box center [137, 348] width 30 height 6
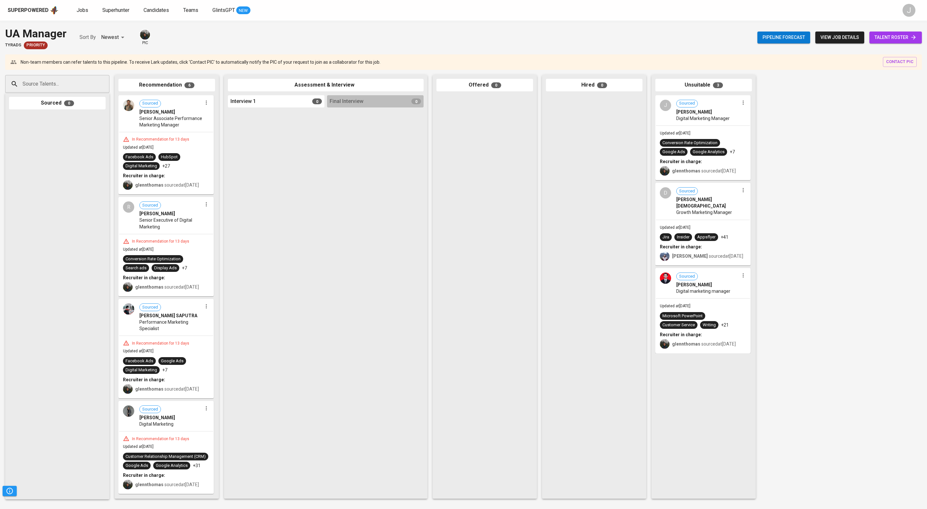
click at [75, 88] on input "Source Talents..." at bounding box center [55, 84] width 68 height 12
paste input "yosanatan.manuel@gmail.com"
type input "yosanatan.manuel@gmail.com"
click at [67, 117] on span "PPC Specialist-Performace Marketing" at bounding box center [60, 117] width 66 height 6
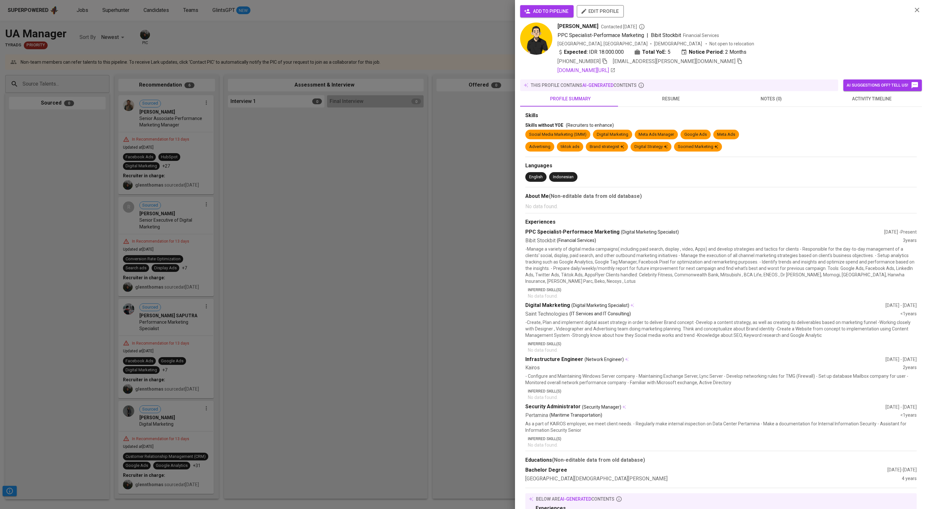
scroll to position [0, 0]
click at [869, 103] on span "activity timeline" at bounding box center [871, 99] width 93 height 8
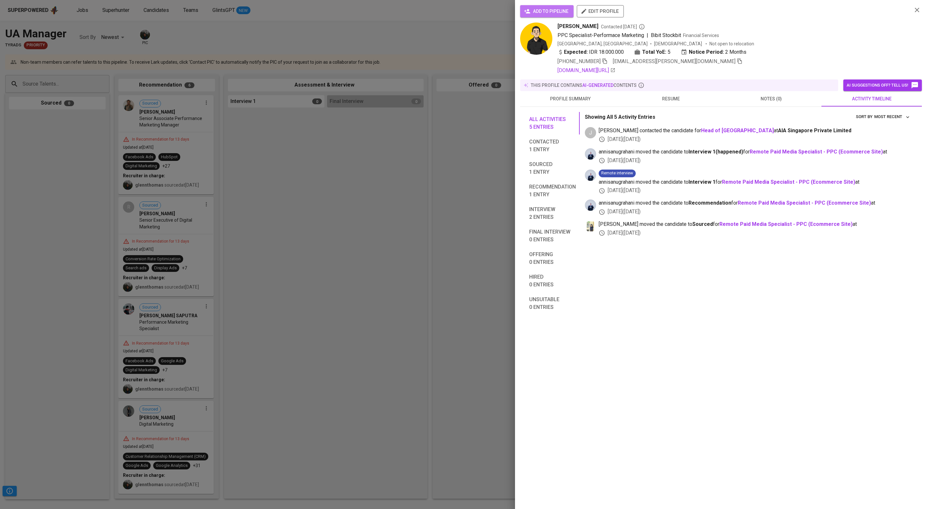
click at [548, 10] on span "add to pipeline" at bounding box center [546, 11] width 43 height 8
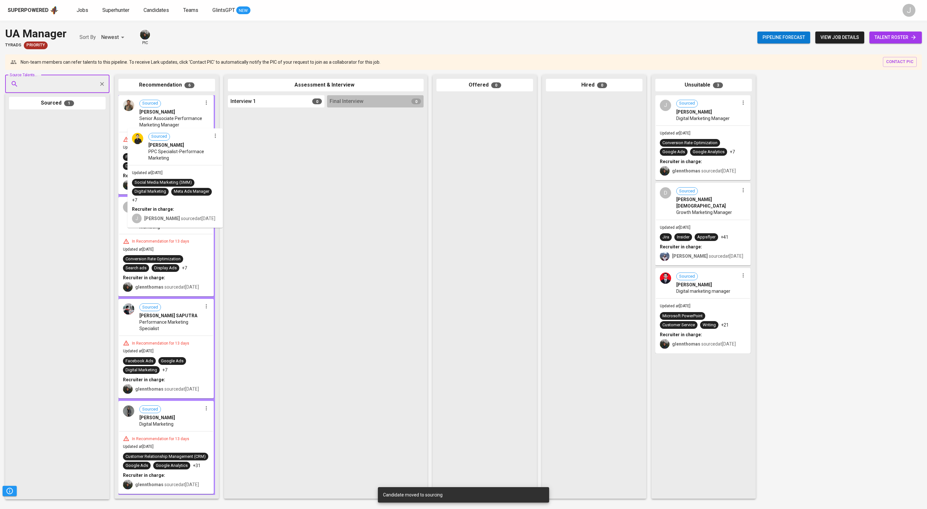
drag, startPoint x: 72, startPoint y: 139, endPoint x: 194, endPoint y: 144, distance: 122.1
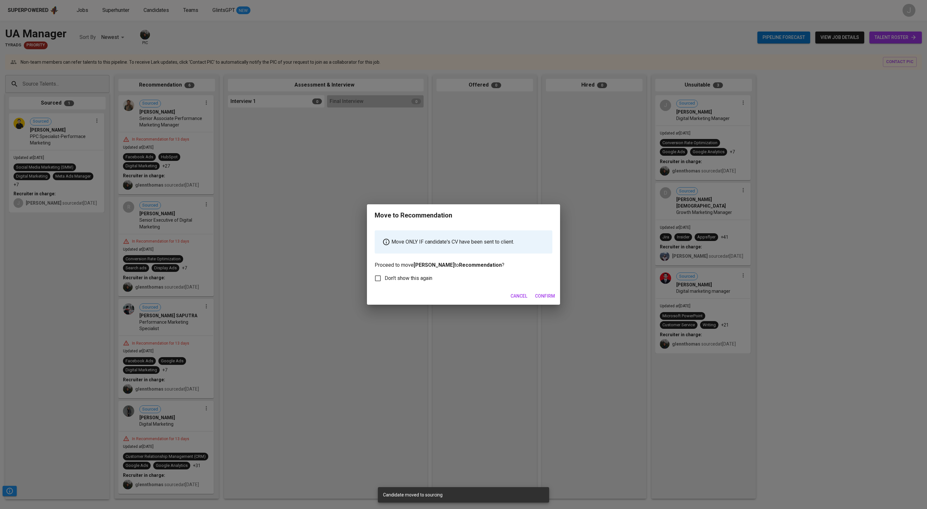
click at [554, 300] on span "Confirm" at bounding box center [545, 296] width 20 height 8
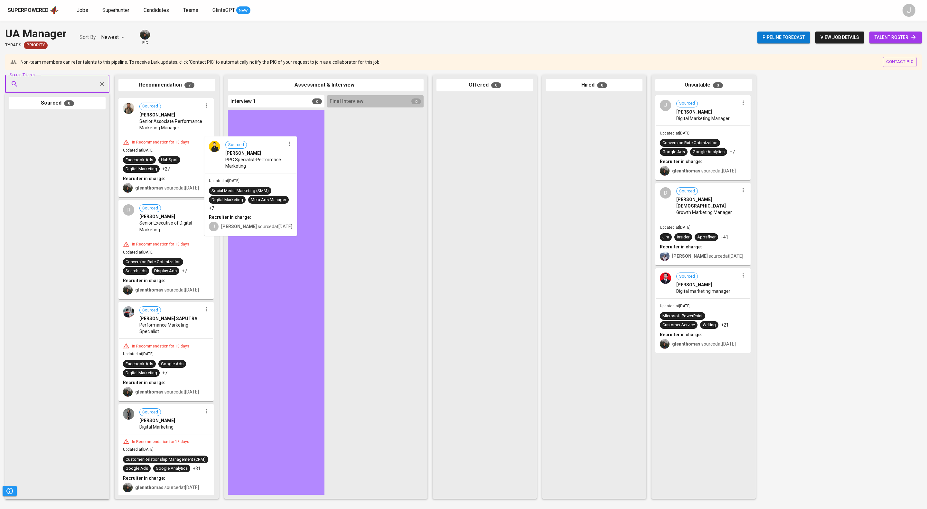
drag, startPoint x: 257, startPoint y: 132, endPoint x: 339, endPoint y: 162, distance: 87.8
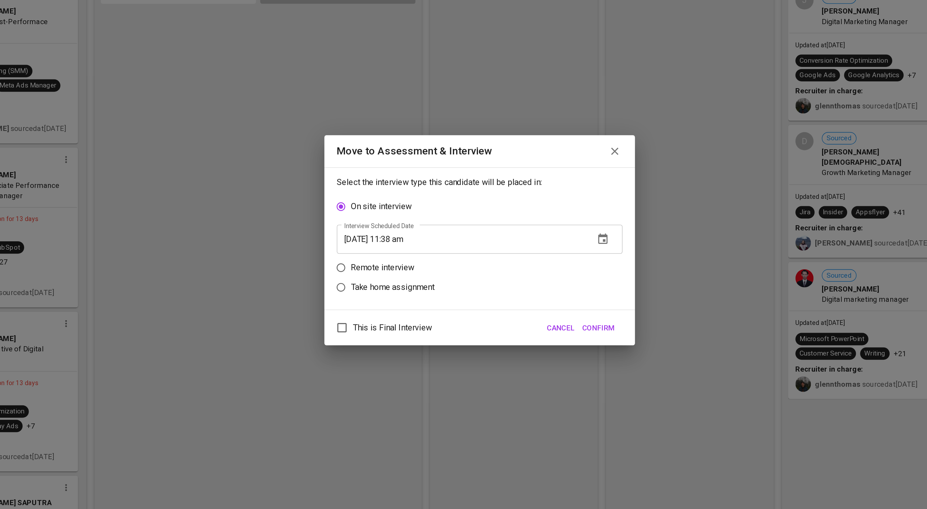
click at [413, 269] on p "Remote interview" at bounding box center [403, 272] width 40 height 8
click at [383, 269] on input "Remote interview" at bounding box center [377, 272] width 12 height 12
radio input "true"
click at [429, 268] on input "08/21/2025 11:38 am" at bounding box center [452, 266] width 155 height 18
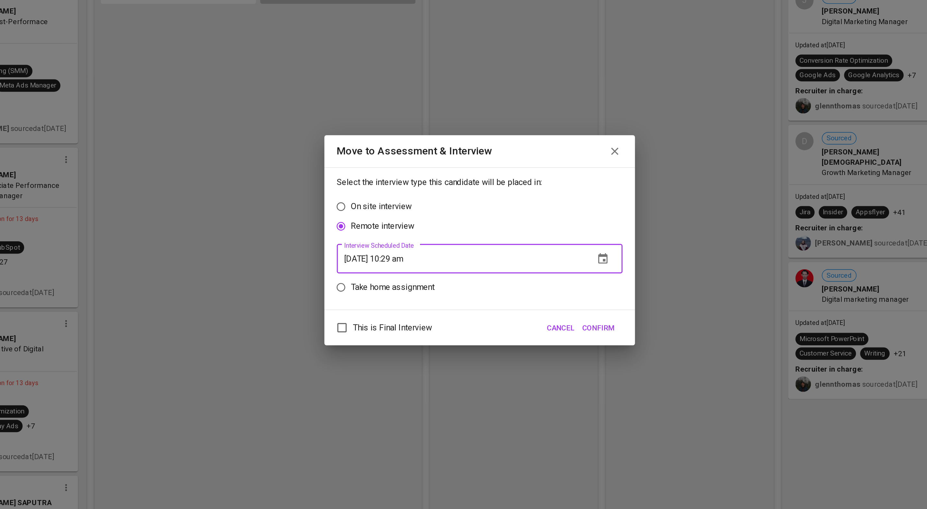
click at [535, 313] on span "Confirm" at bounding box center [537, 309] width 20 height 8
type input "08/21/2025 10:39 am"
drag, startPoint x: 539, startPoint y: 319, endPoint x: 219, endPoint y: 100, distance: 387.7
click at [539, 313] on span "Confirm" at bounding box center [537, 309] width 20 height 8
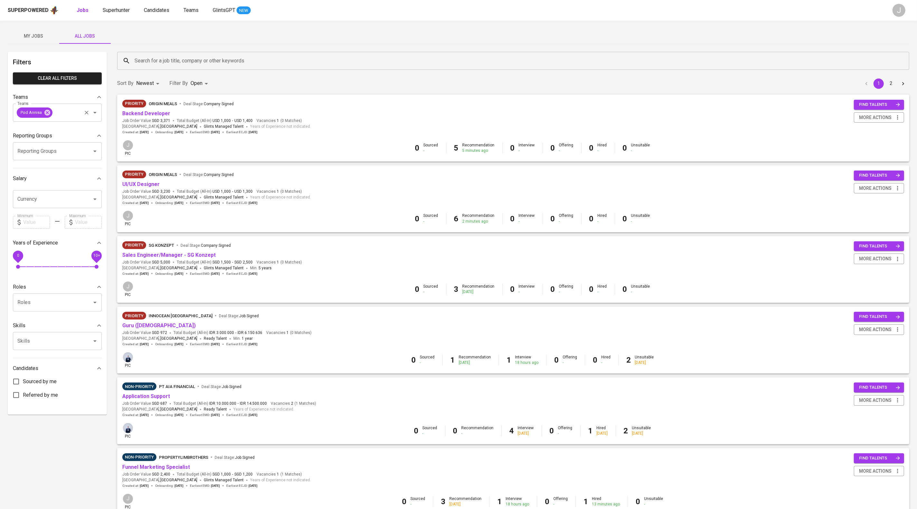
drag, startPoint x: 56, startPoint y: 116, endPoint x: 52, endPoint y: 119, distance: 5.0
click at [51, 116] on icon at bounding box center [47, 112] width 7 height 7
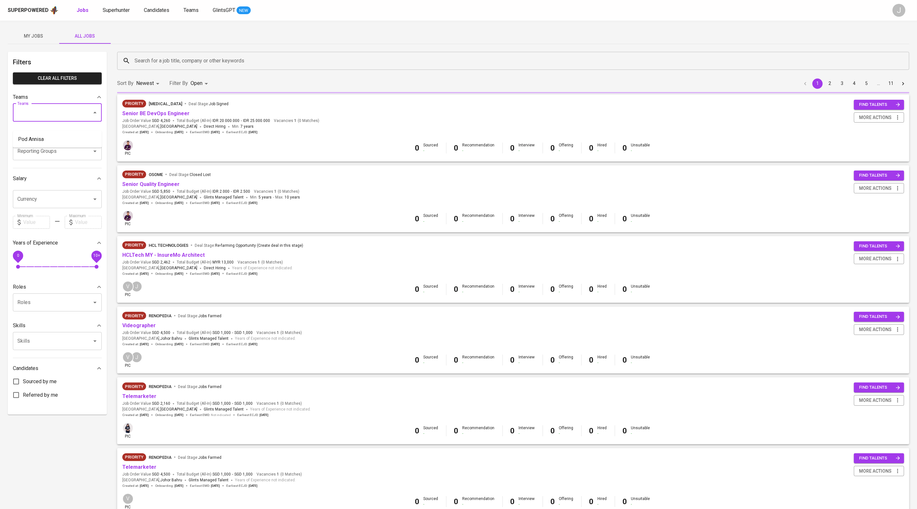
click at [52, 119] on input "Teams" at bounding box center [48, 113] width 65 height 12
click at [29, 140] on li "Pod Eva" at bounding box center [57, 140] width 89 height 12
type input "eva"
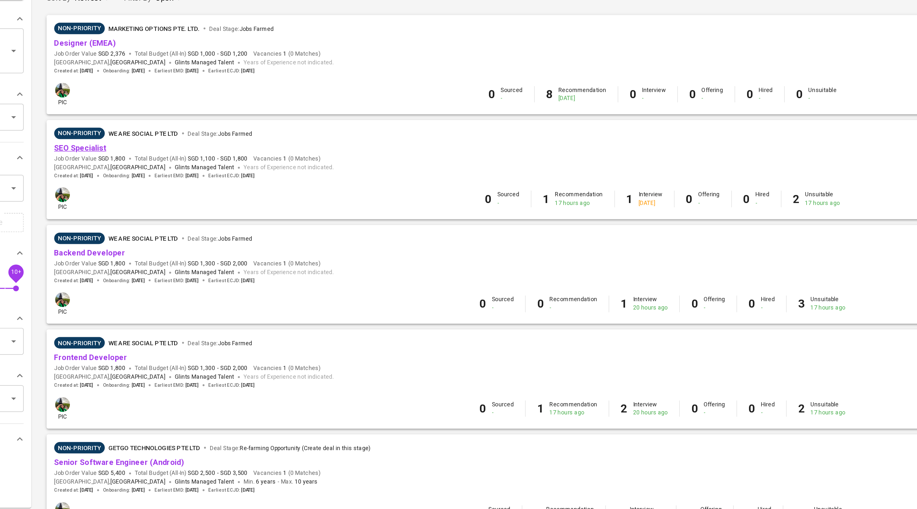
click at [148, 187] on link "SEO Specialist" at bounding box center [139, 184] width 35 height 6
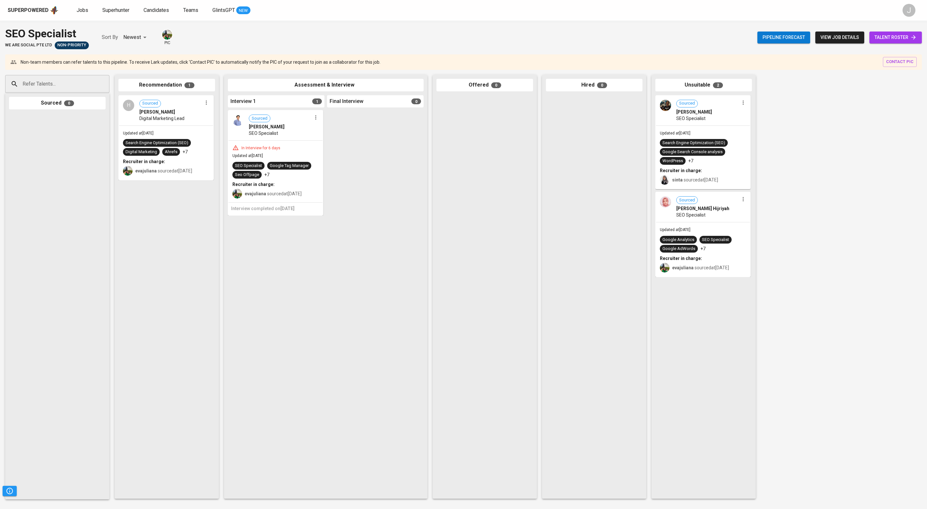
click at [67, 85] on input "Refer Talents..." at bounding box center [55, 84] width 68 height 12
paste input "vincakania@gmail.com"
type input "vincakania@gmail.com"
click at [64, 118] on span "Wordpress Developer" at bounding box center [46, 117] width 38 height 6
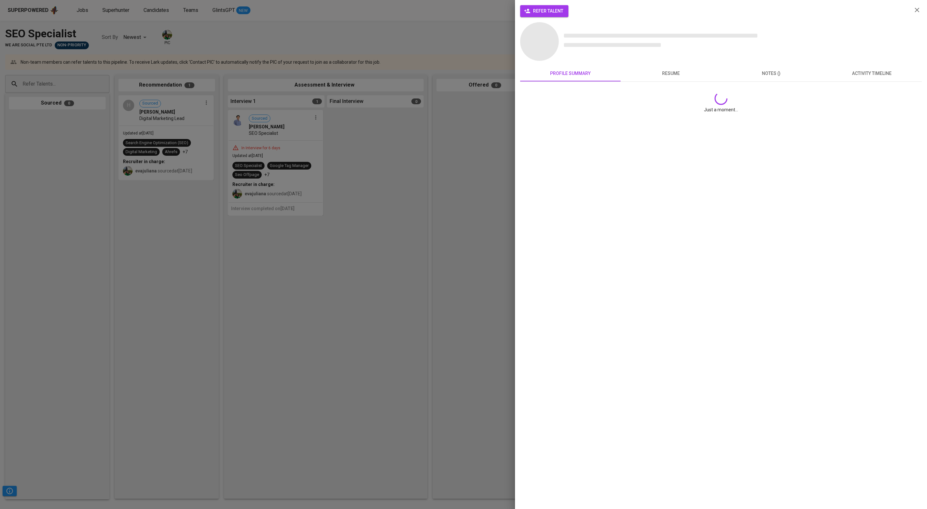
scroll to position [0, 0]
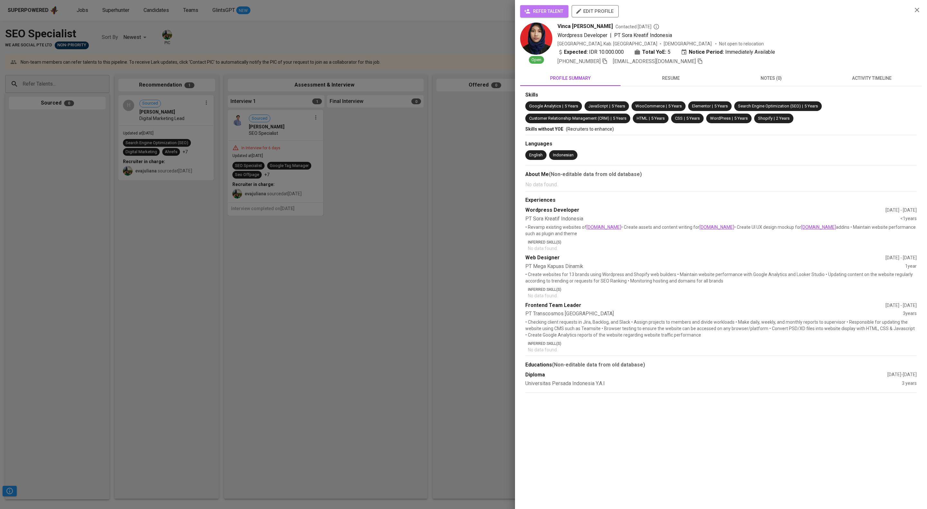
drag, startPoint x: 555, startPoint y: 7, endPoint x: 542, endPoint y: 21, distance: 18.5
click at [555, 7] on span "refer talent" at bounding box center [544, 11] width 38 height 8
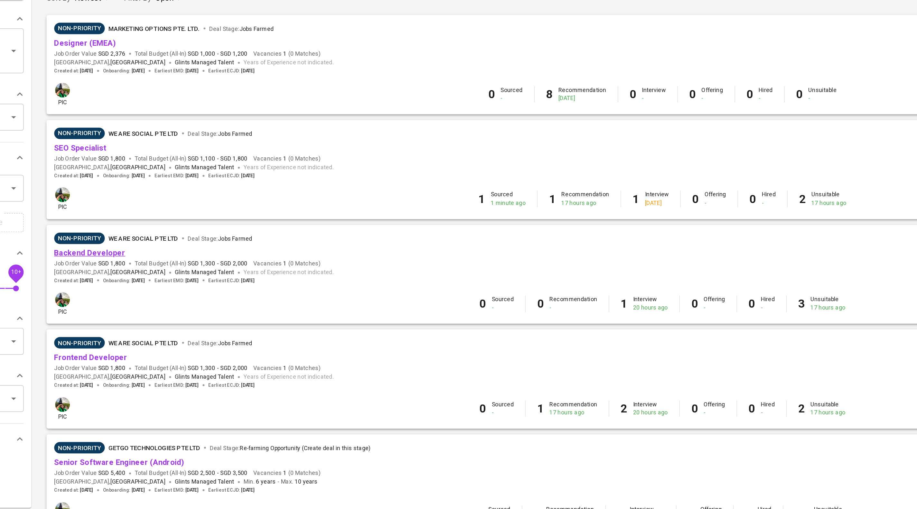
click at [154, 258] on link "Backend Developer" at bounding box center [146, 255] width 48 height 6
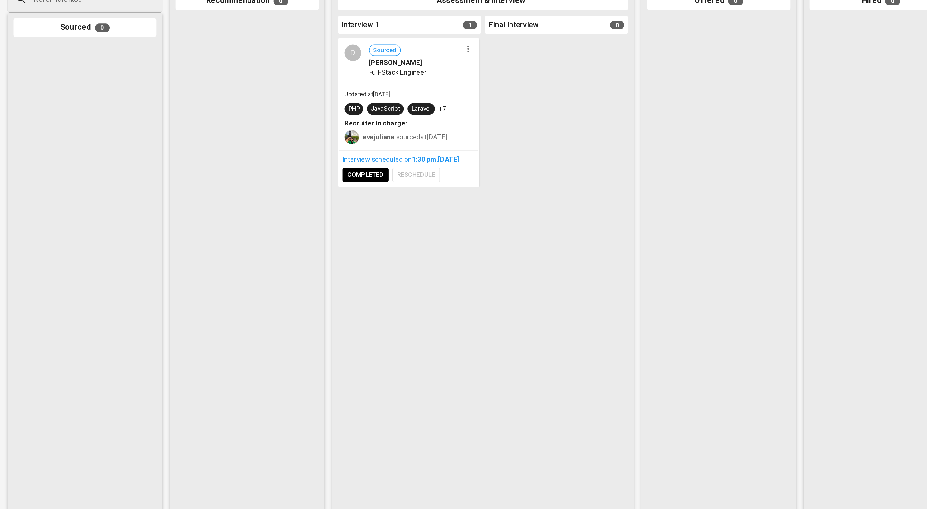
click at [67, 90] on input "Refer Talents..." at bounding box center [55, 84] width 68 height 12
paste input "anastia.kristiana@gmail.com"
type input "anastia.kristiana@gmail.com"
click at [70, 120] on div "Developer Manager" at bounding box center [57, 117] width 61 height 6
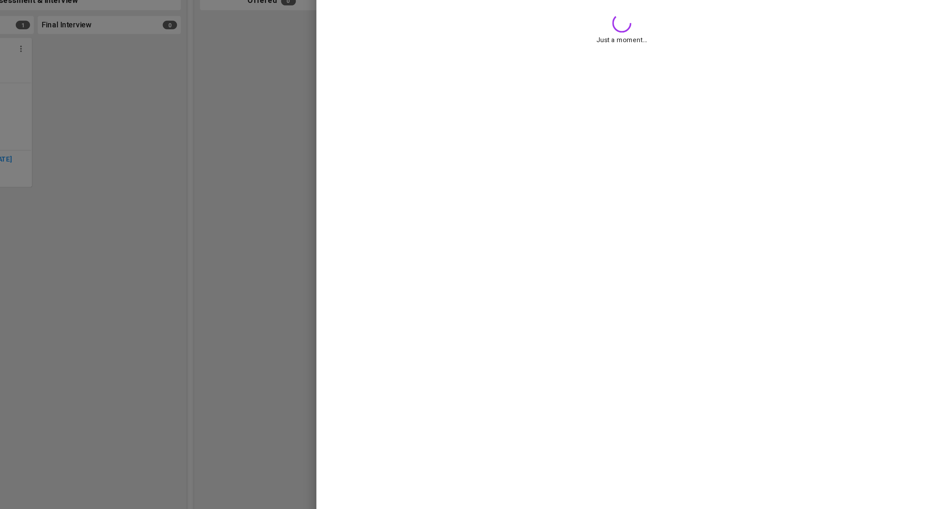
scroll to position [0, 0]
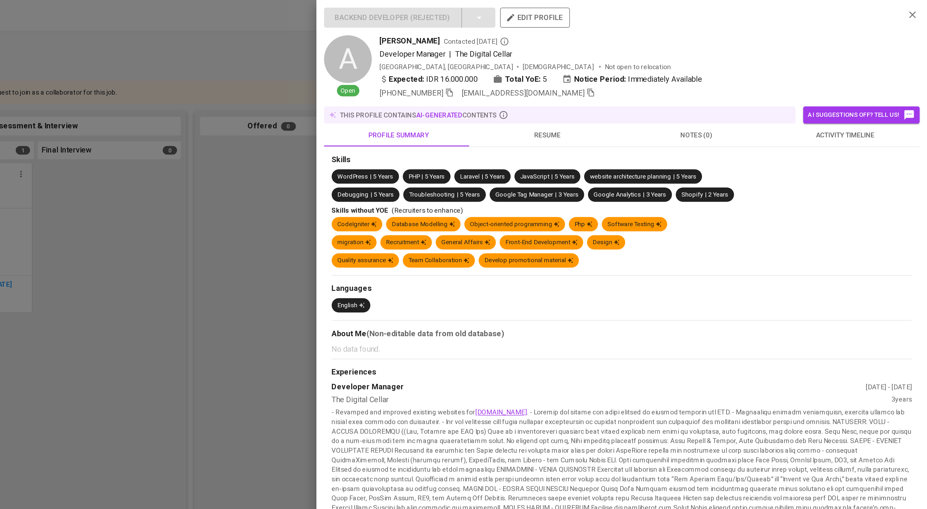
click at [873, 95] on span "activity timeline" at bounding box center [871, 91] width 93 height 8
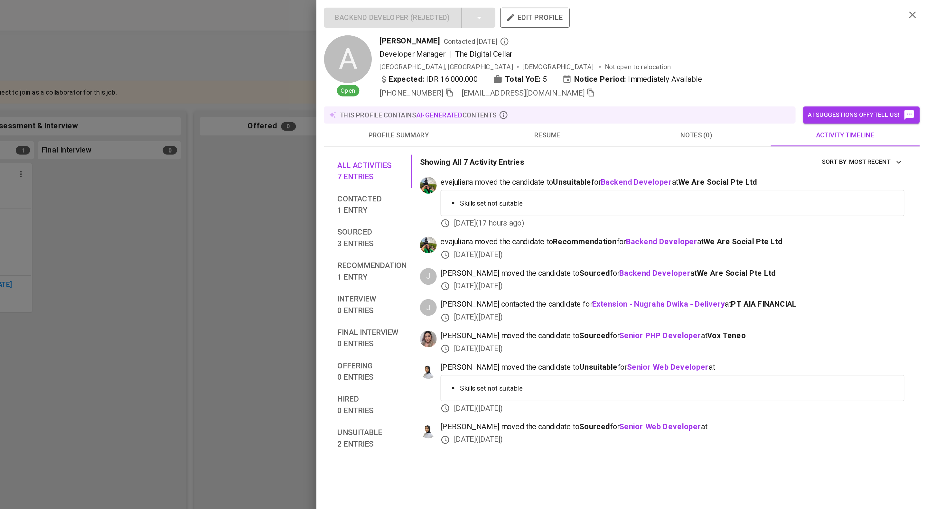
click at [455, 155] on div at bounding box center [463, 254] width 927 height 509
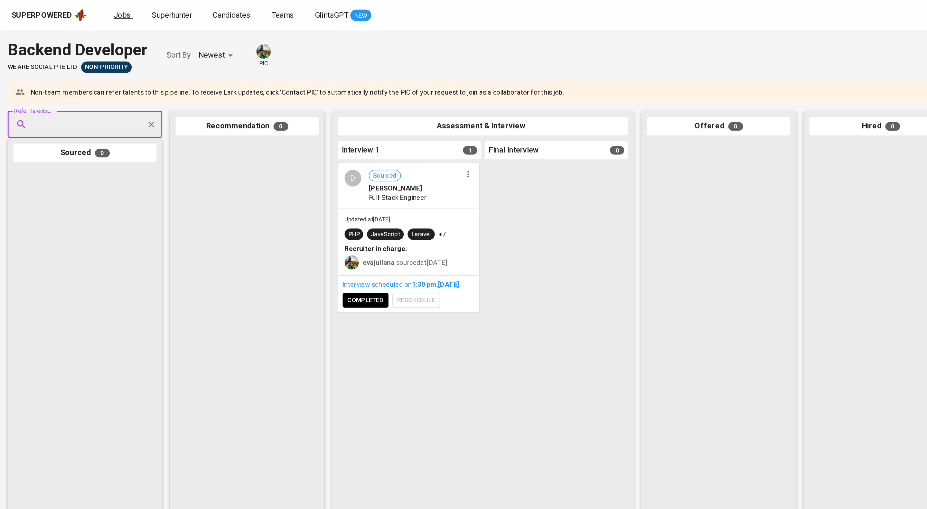
click at [88, 8] on span "Jobs" at bounding box center [83, 10] width 12 height 6
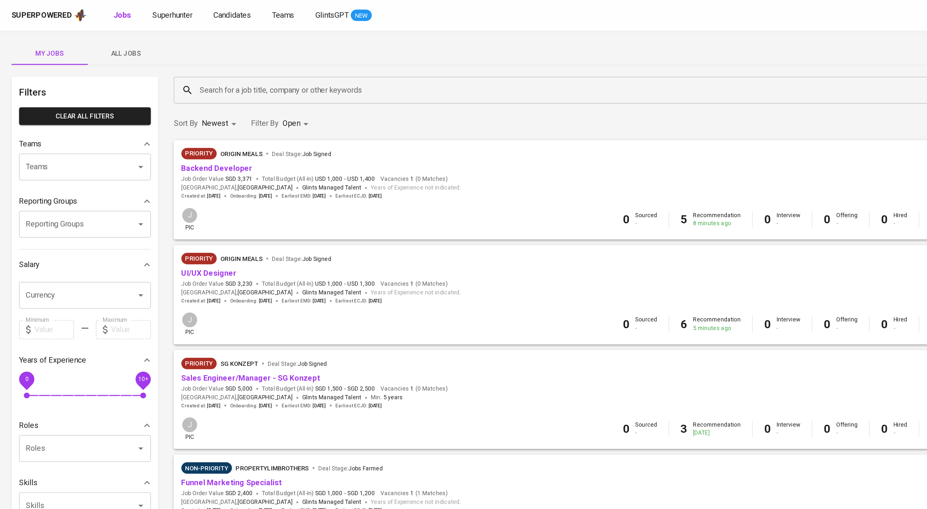
click at [36, 119] on input "Teams" at bounding box center [48, 113] width 65 height 12
click at [37, 138] on li "Pod Annisa" at bounding box center [57, 140] width 89 height 12
type input "annisa"
click at [215, 85] on body "Superpowered Jobs Superhunter Candidates Teams GlintsGPT NEW J My Jobs All Jobs…" at bounding box center [463, 219] width 927 height 439
click at [195, 187] on input "checkbox" at bounding box center [197, 183] width 12 height 12
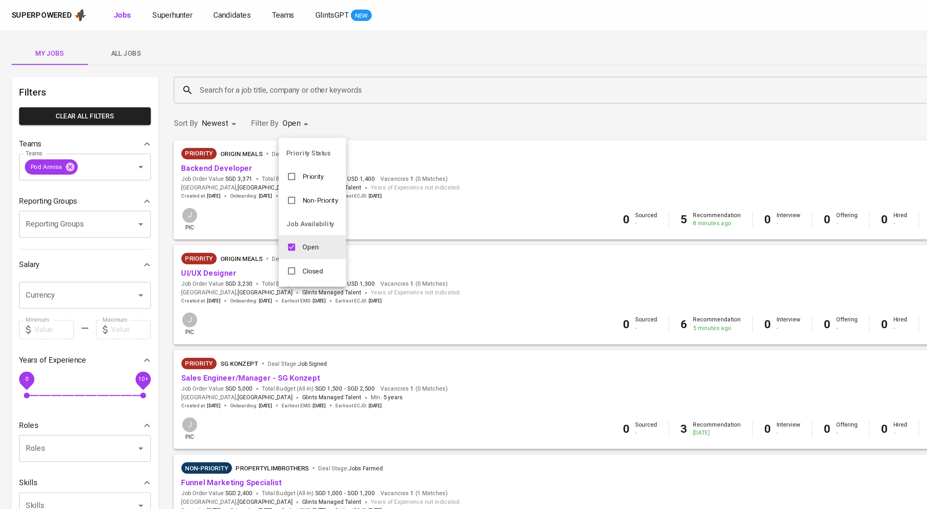
checkbox input "true"
type input "OPEN,CLOSE"
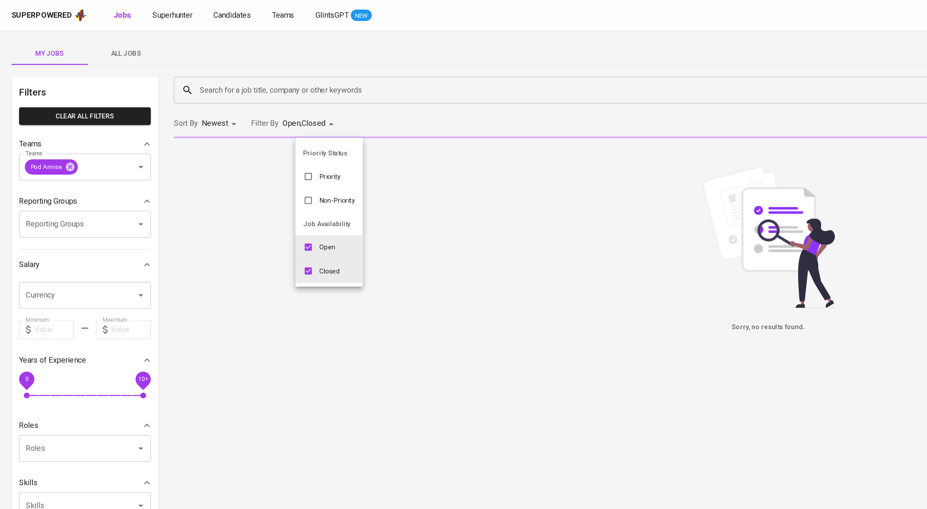
click at [207, 171] on input "checkbox" at bounding box center [208, 167] width 12 height 12
checkbox input "false"
type input "CLOSE"
click at [324, 37] on div at bounding box center [463, 254] width 927 height 509
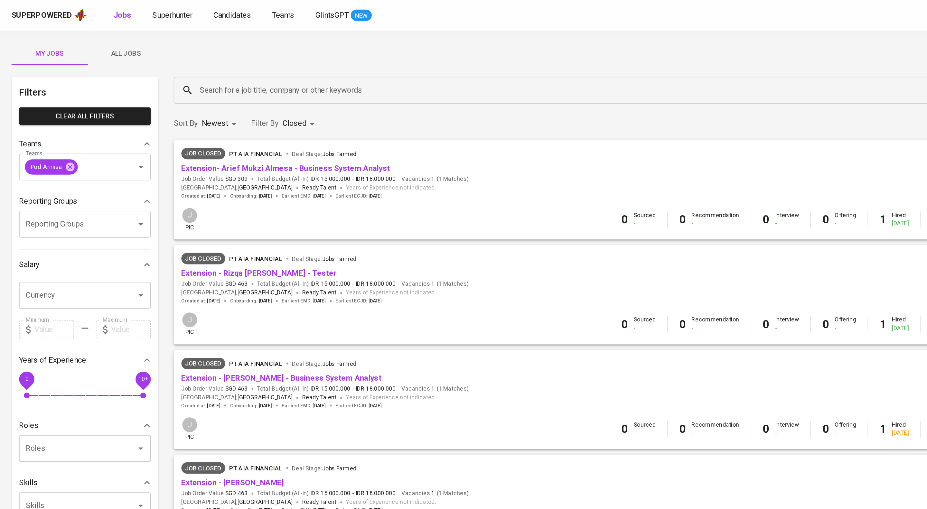
click at [221, 88] on body "Superpowered Jobs Superhunter Candidates Teams GlintsGPT NEW J My Jobs All Jobs…" at bounding box center [463, 420] width 927 height 841
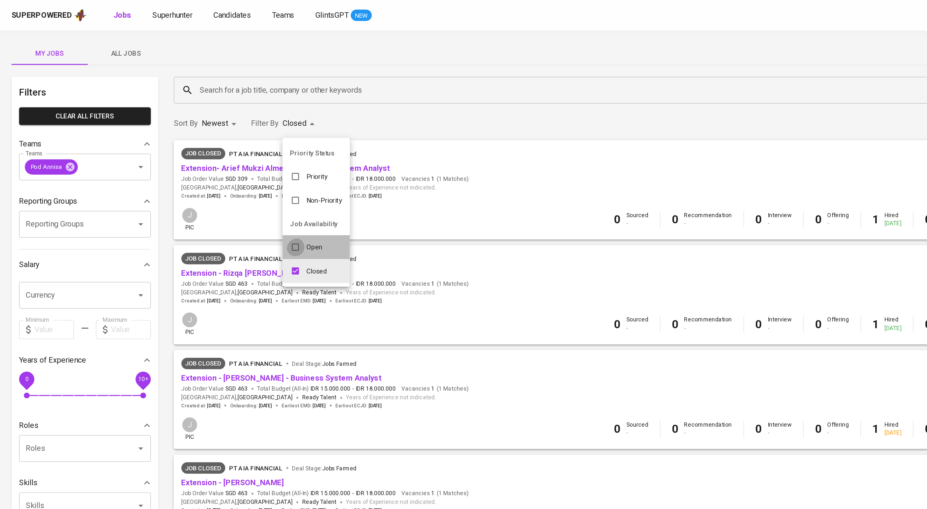
click at [203, 168] on input "checkbox" at bounding box center [199, 167] width 12 height 12
checkbox input "true"
type input "CLOSE,OPEN"
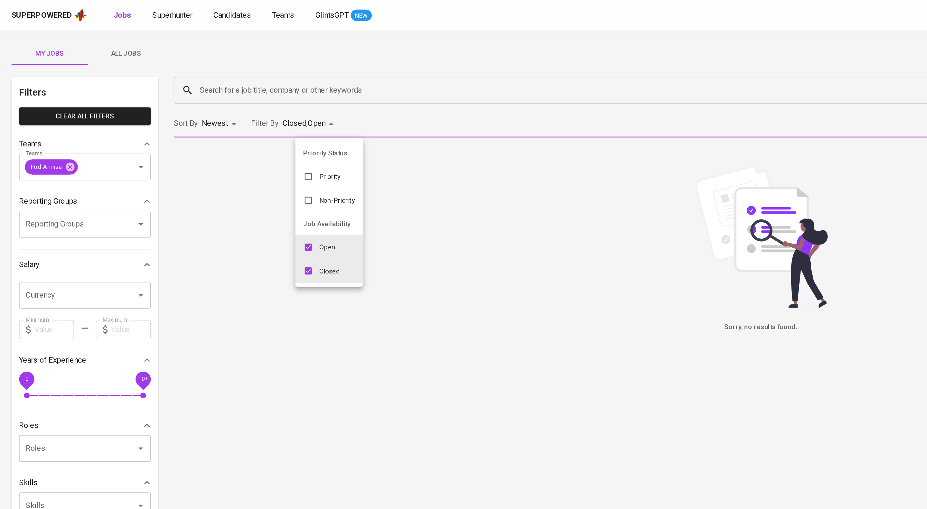
click at [209, 188] on input "checkbox" at bounding box center [208, 183] width 12 height 12
checkbox input "false"
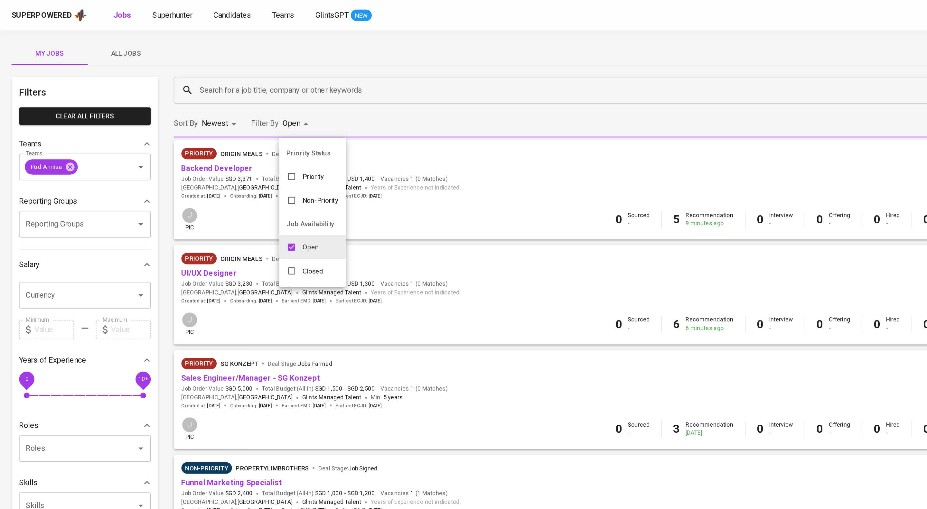
type input "OPEN"
click at [210, 186] on p "Closed" at bounding box center [211, 183] width 14 height 6
click at [305, 80] on div at bounding box center [463, 254] width 927 height 509
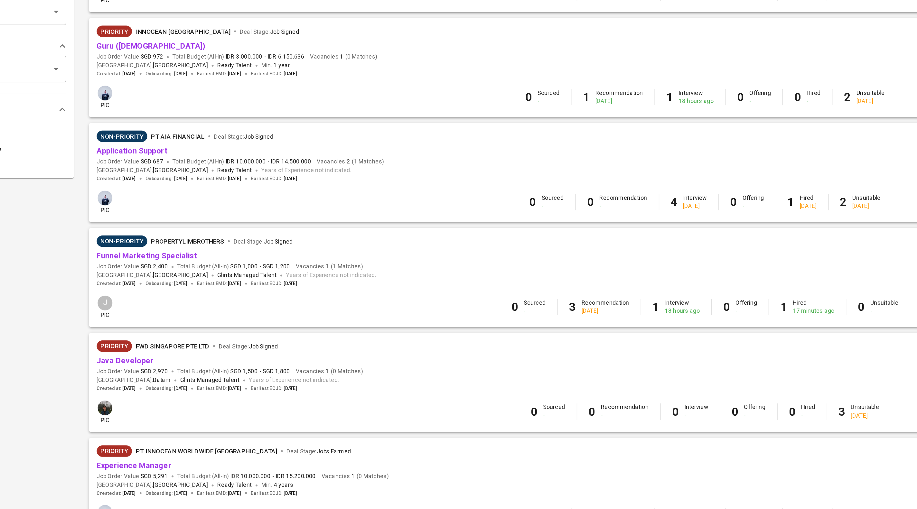
scroll to position [182, 0]
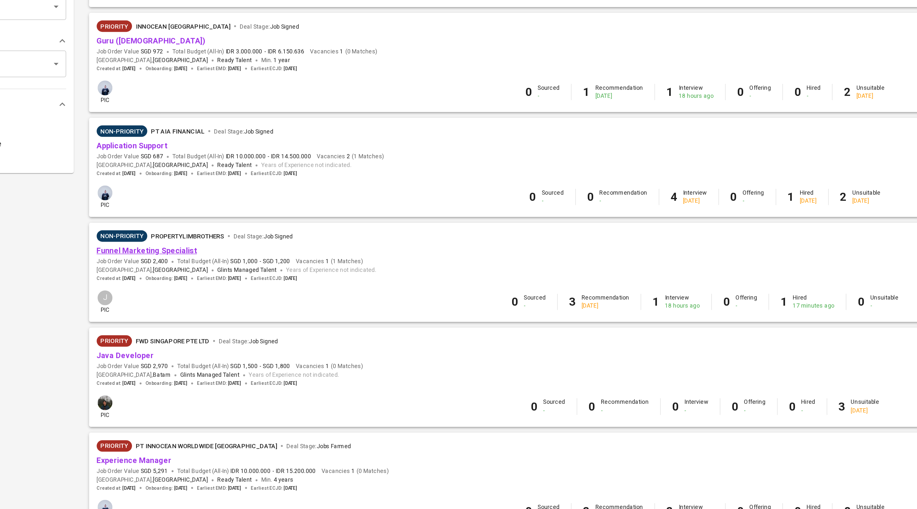
click at [169, 288] on link "Funnel Marketing Specialist" at bounding box center [156, 285] width 68 height 6
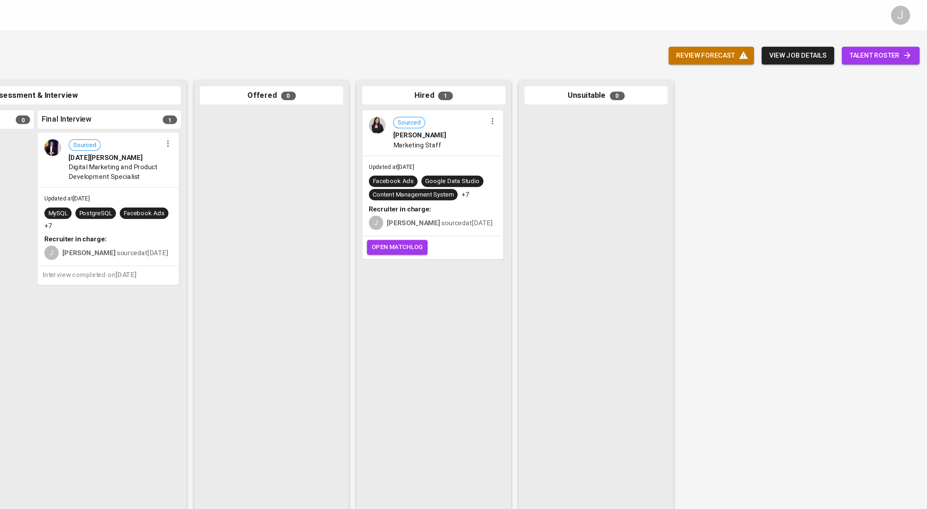
click at [822, 34] on button "view job details" at bounding box center [839, 38] width 49 height 12
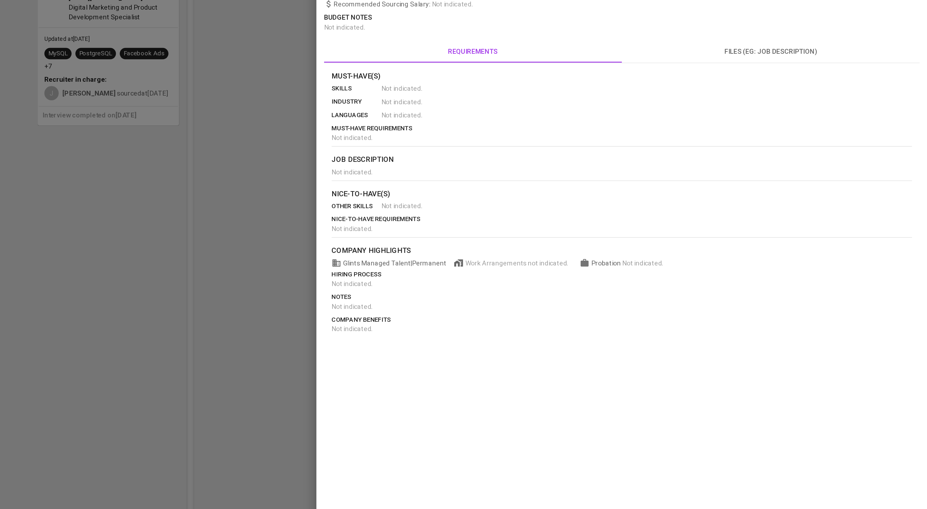
click at [489, 157] on div at bounding box center [463, 254] width 927 height 509
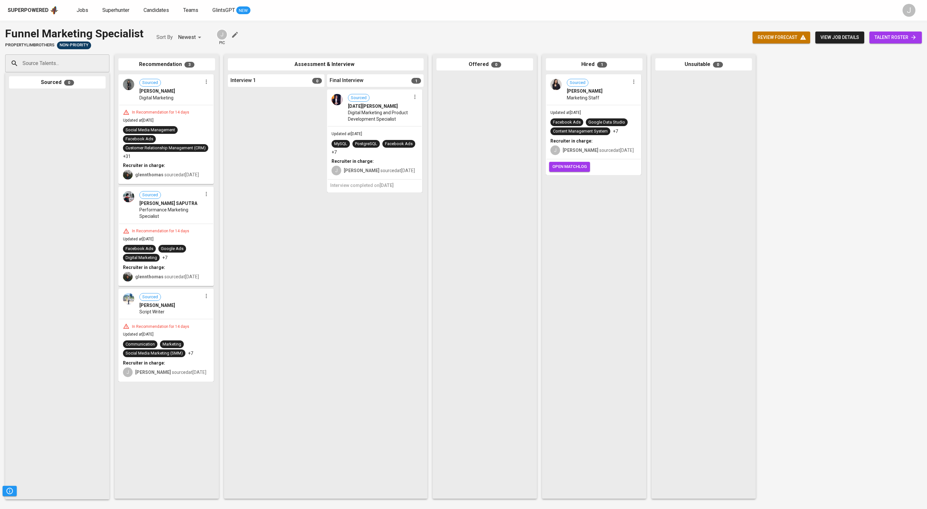
click at [575, 171] on span "open matchlog" at bounding box center [569, 166] width 34 height 7
